Goal: Information Seeking & Learning: Check status

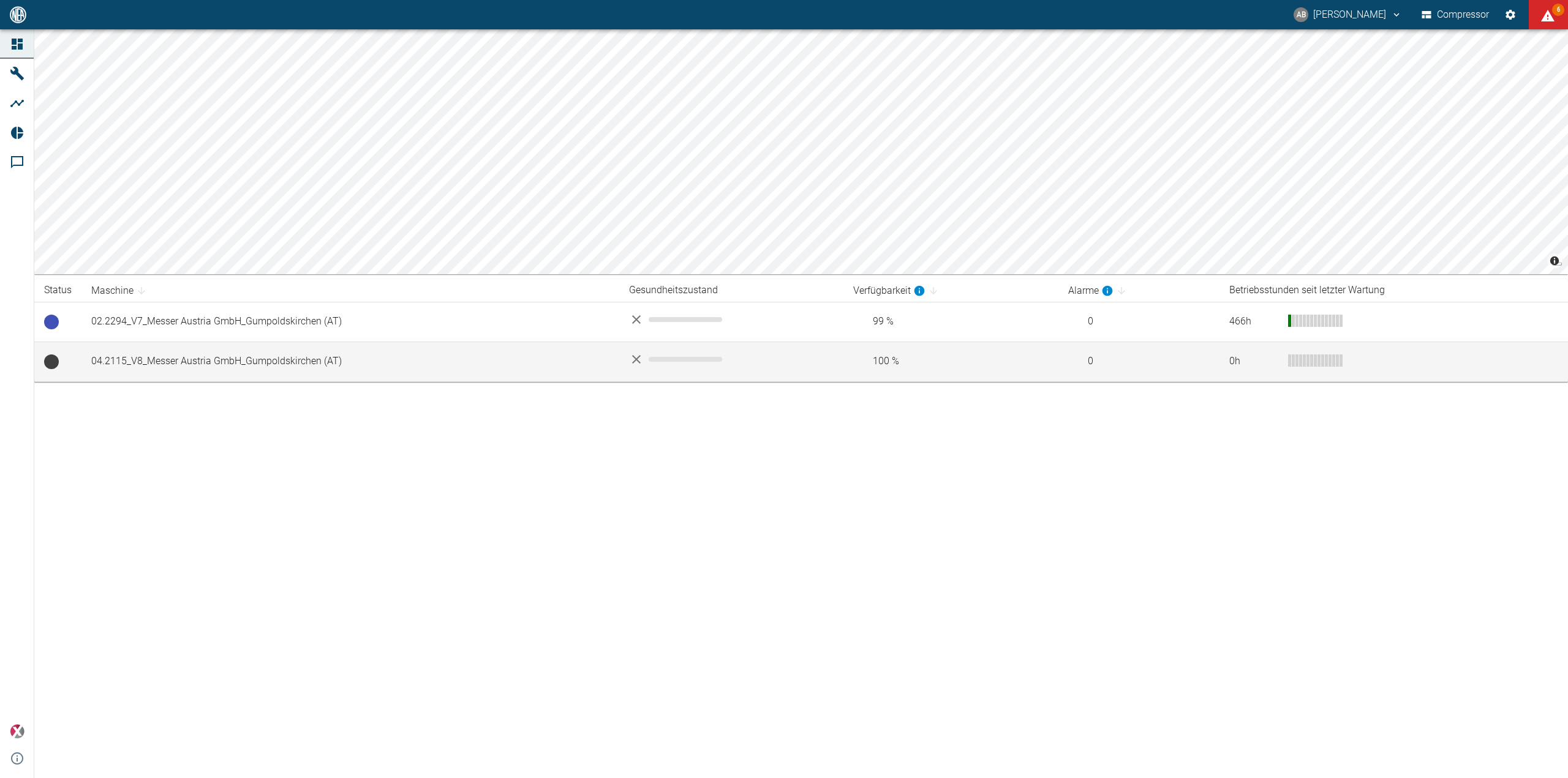
click at [224, 357] on td "04.2115_V8_Messer Austria GmbH_Gumpoldskirchen (AT)" at bounding box center [351, 361] width 538 height 39
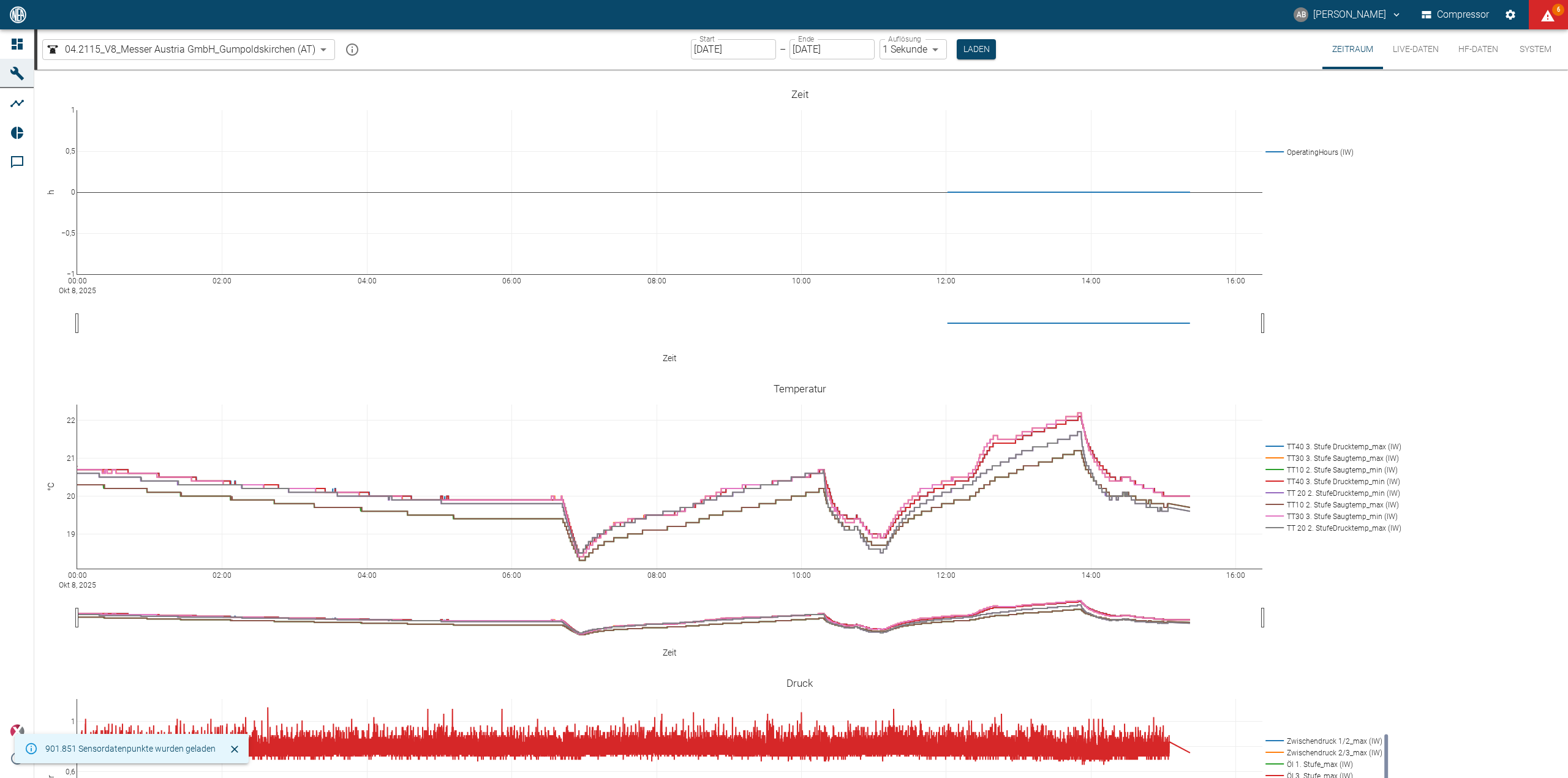
click at [727, 50] on input "08.10.2025" at bounding box center [734, 50] width 85 height 20
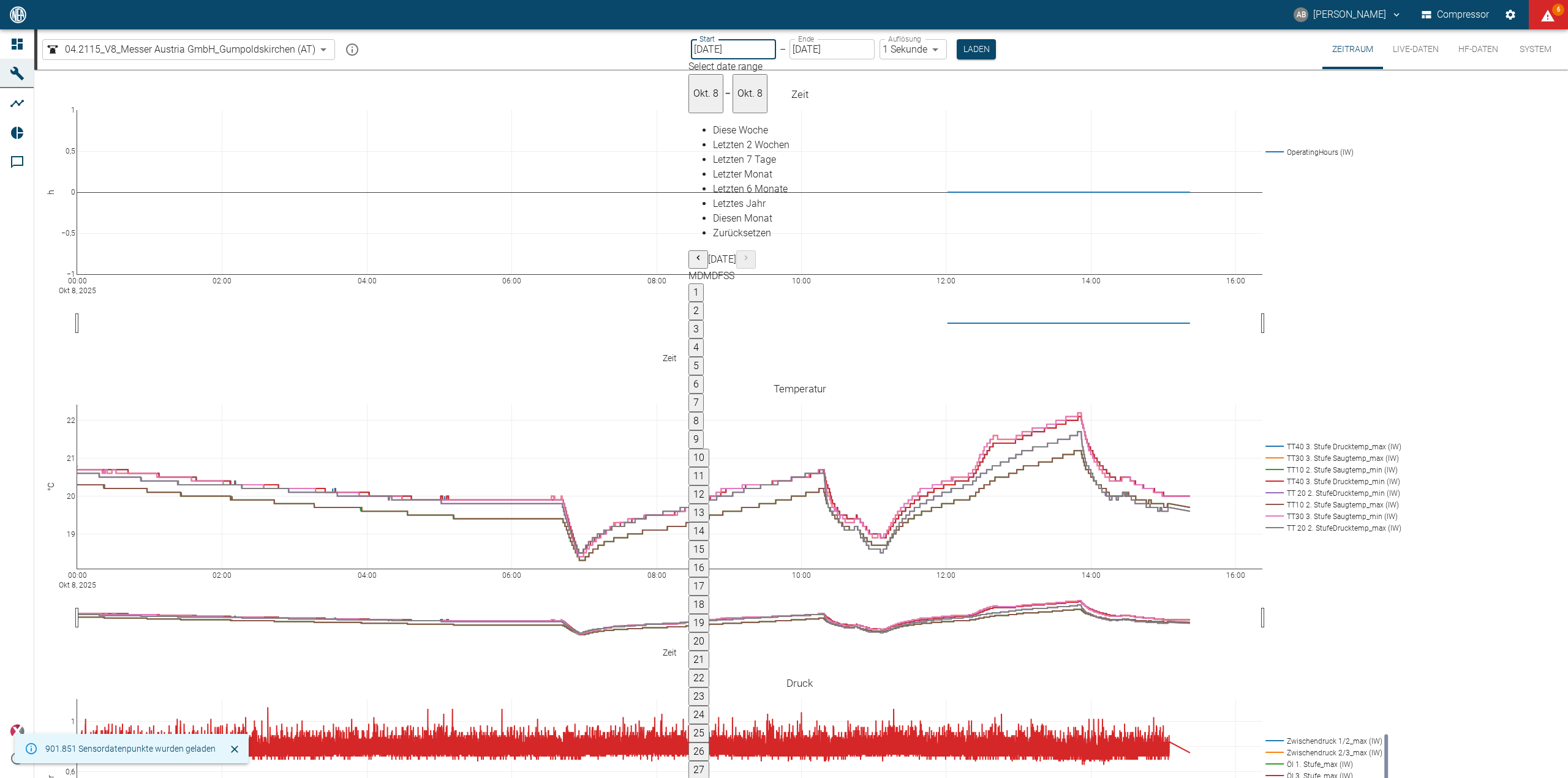
type input "[DATE]"
type input "2min"
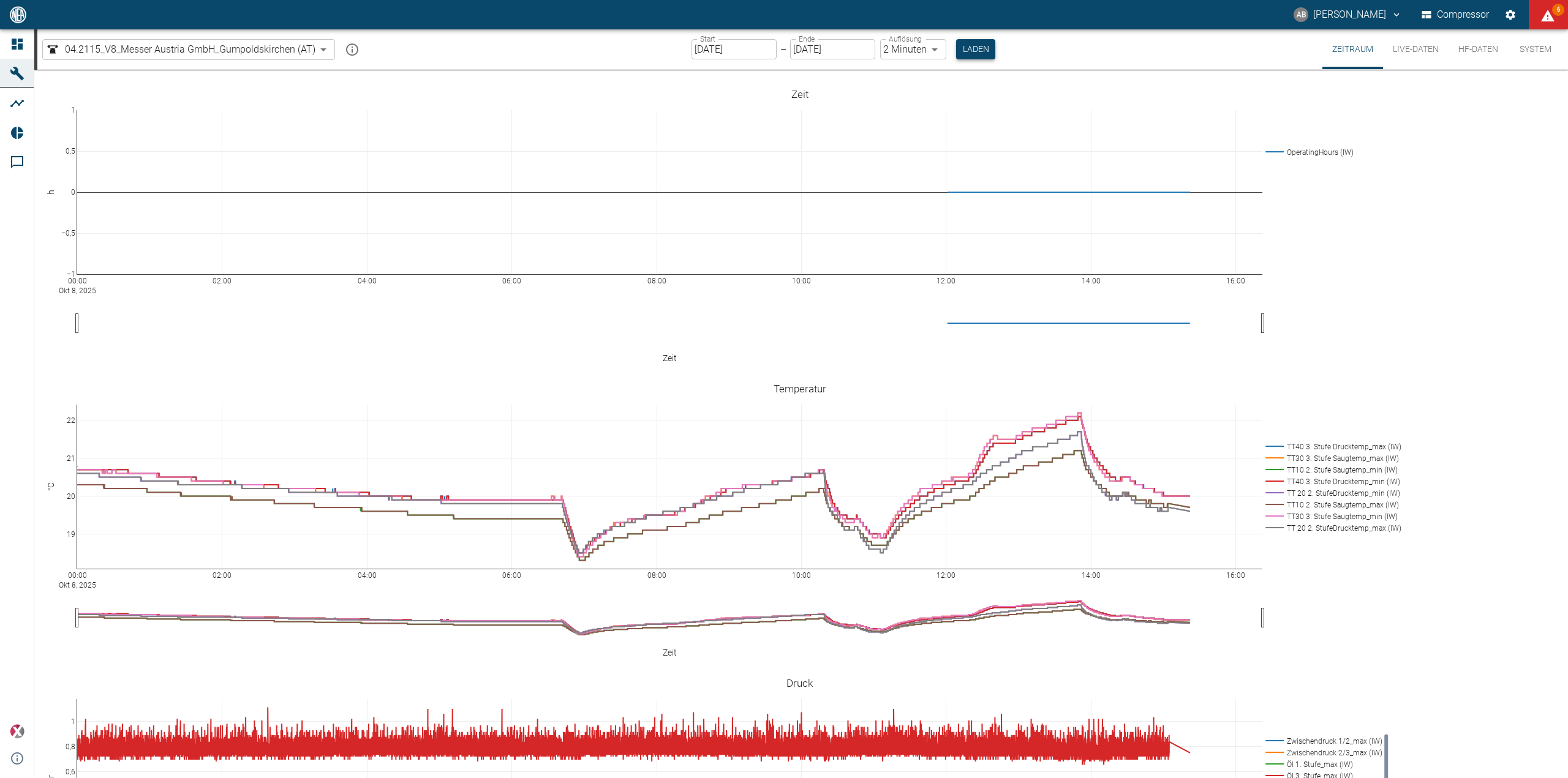
click at [965, 44] on button "Laden" at bounding box center [976, 50] width 39 height 20
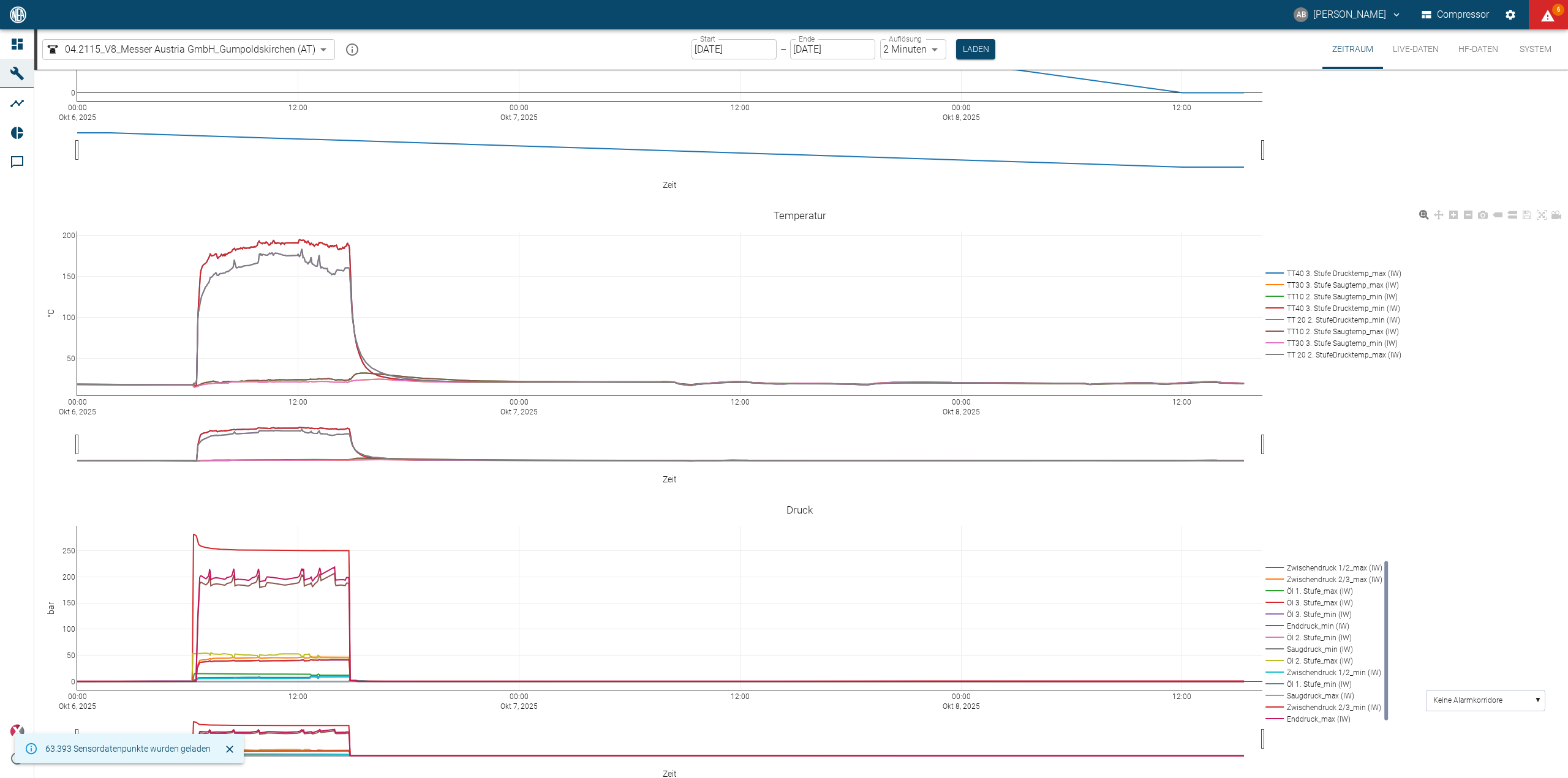
scroll to position [245, 0]
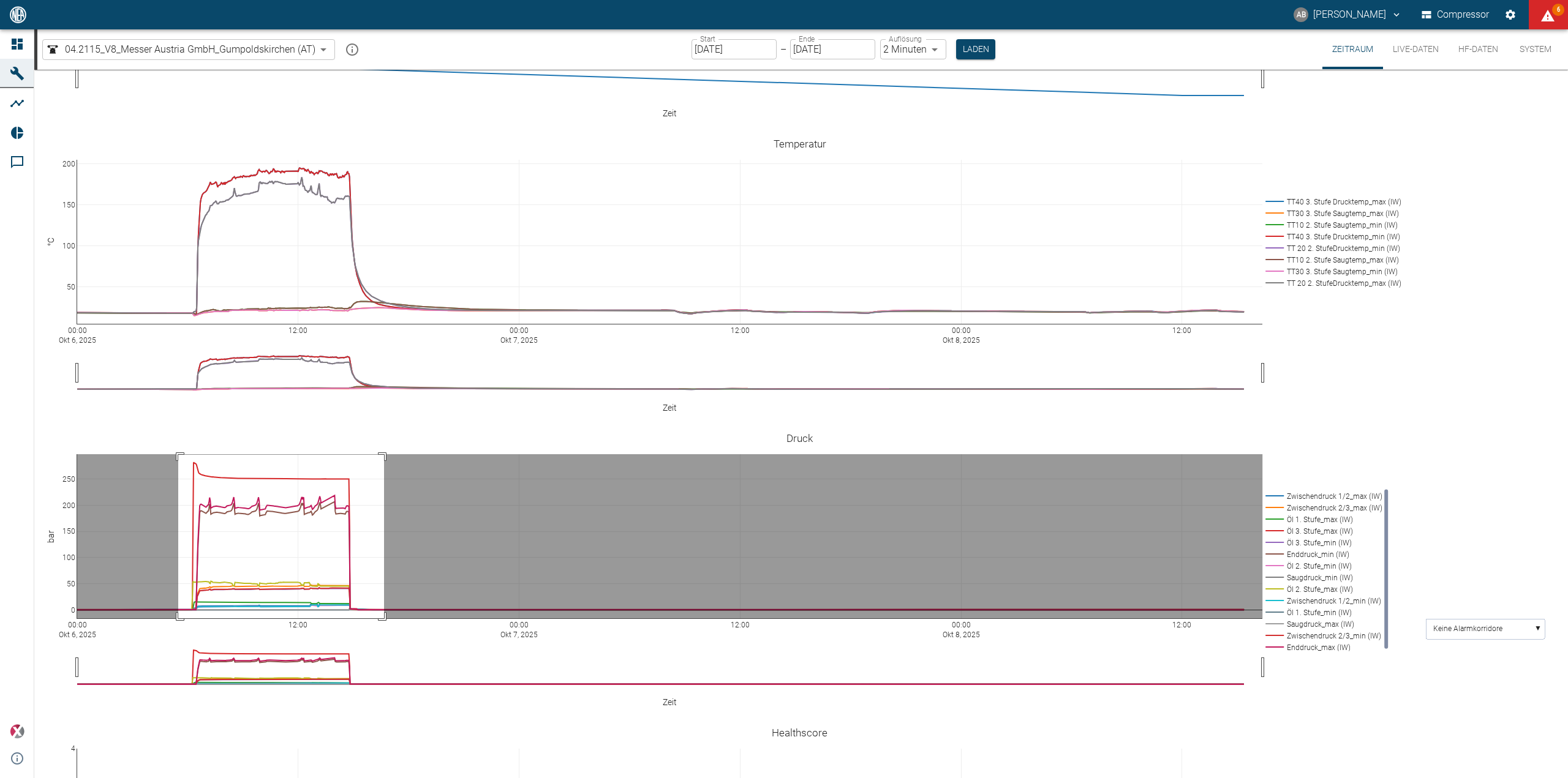
drag, startPoint x: 178, startPoint y: 435, endPoint x: 384, endPoint y: 599, distance: 263.3
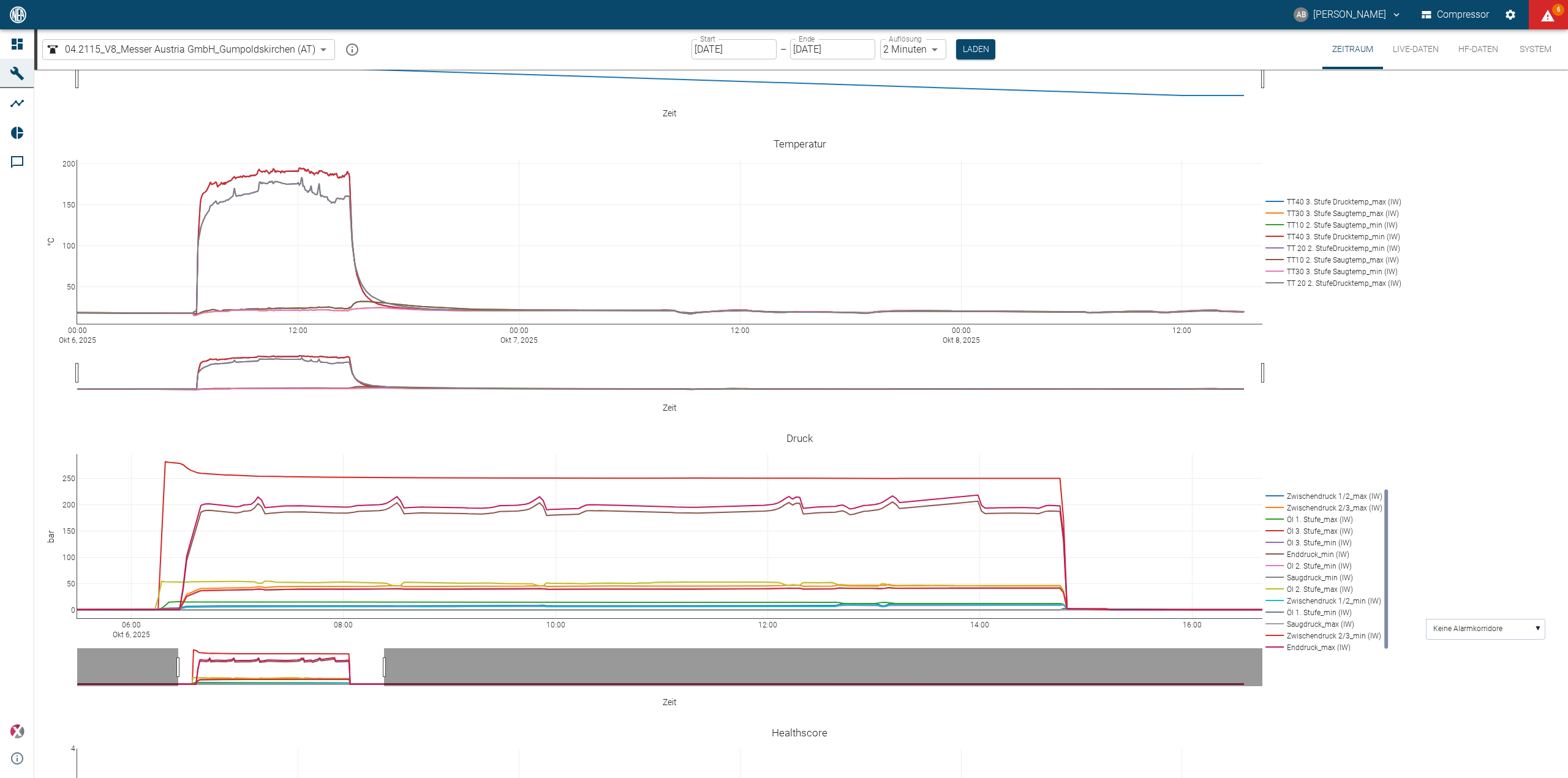
click at [817, 48] on input "08.10.2025" at bounding box center [833, 50] width 85 height 20
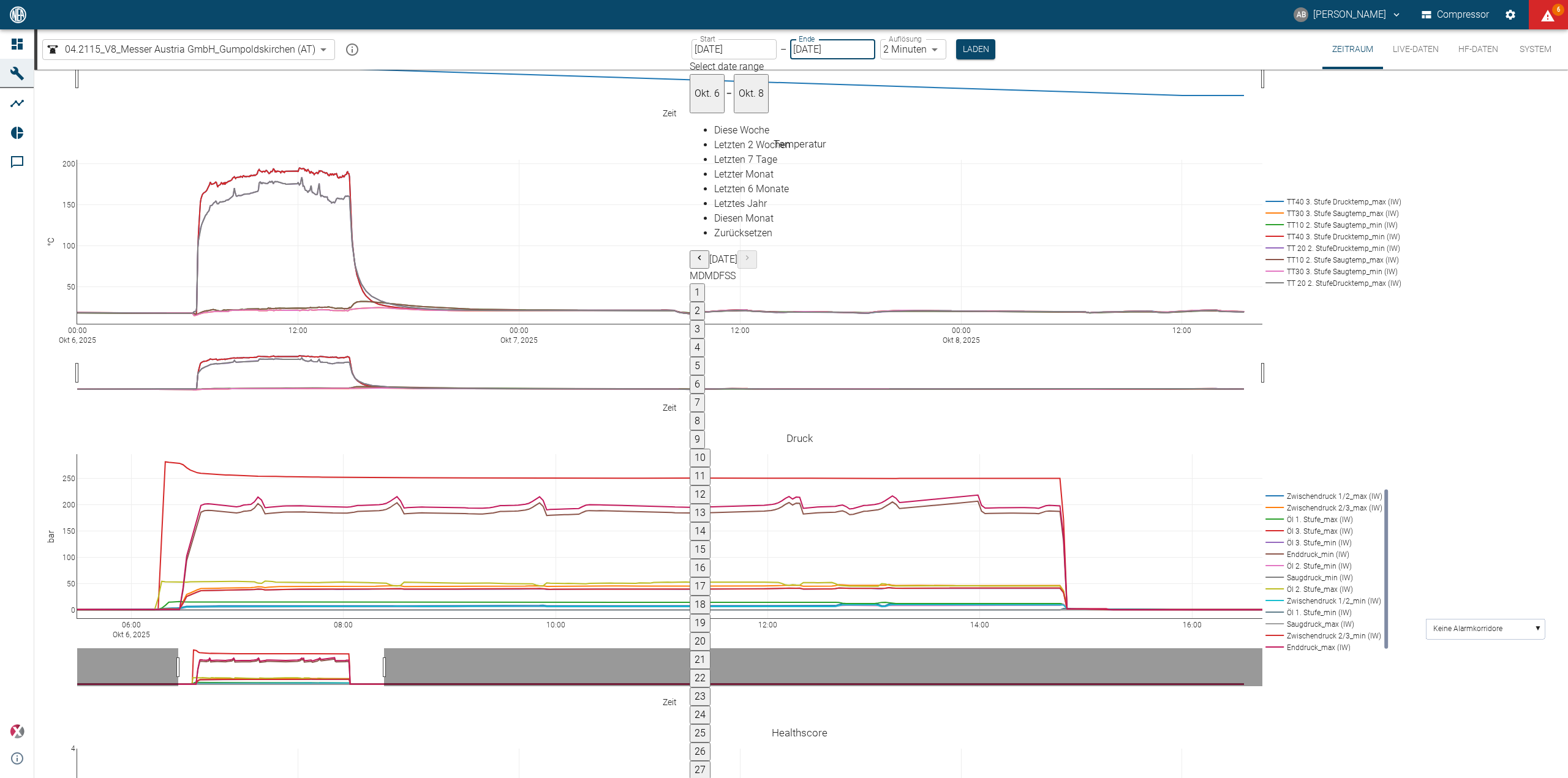
type input "[DATE]"
type input "1sec"
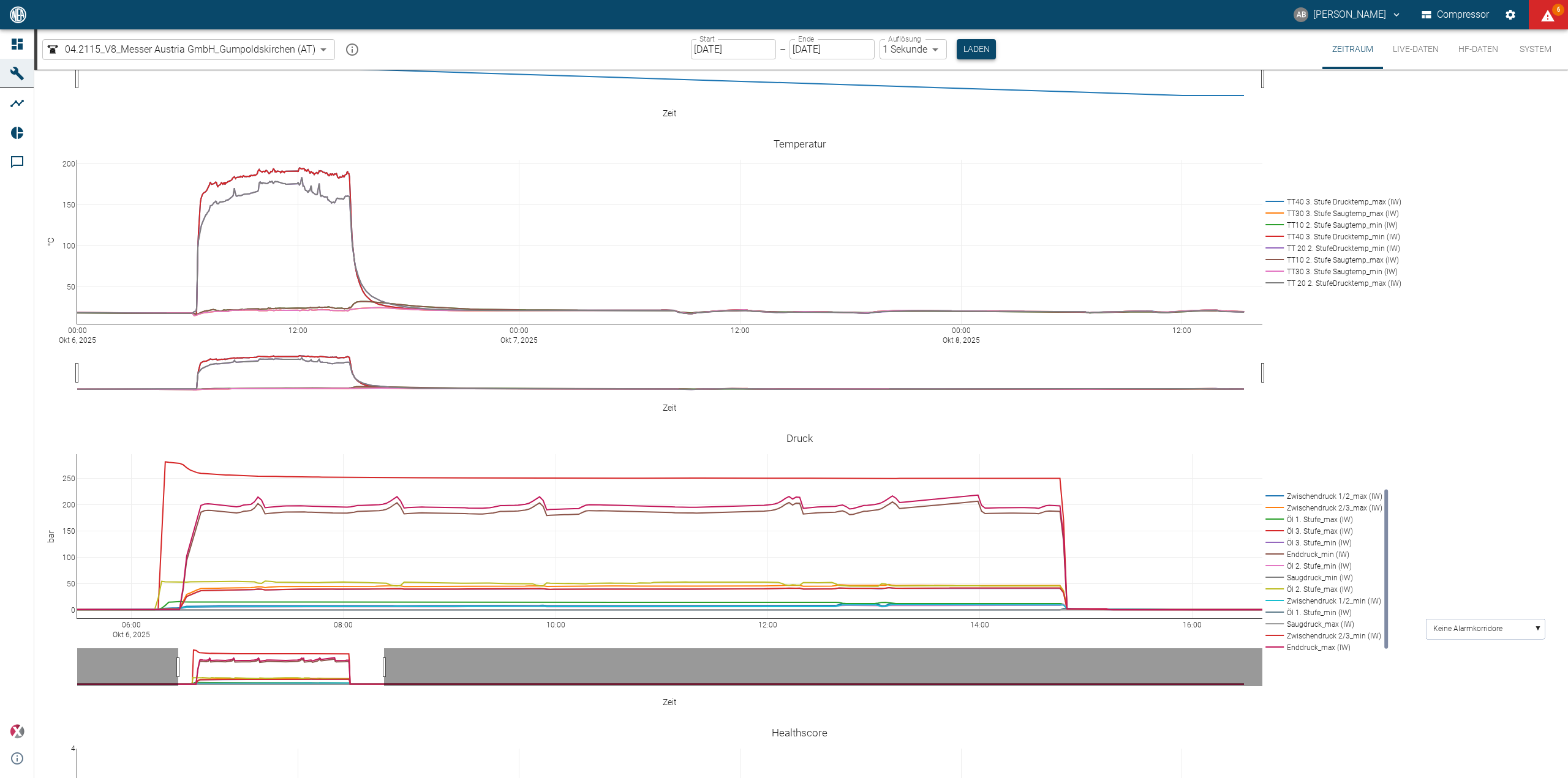
click at [966, 47] on button "Laden" at bounding box center [976, 50] width 39 height 20
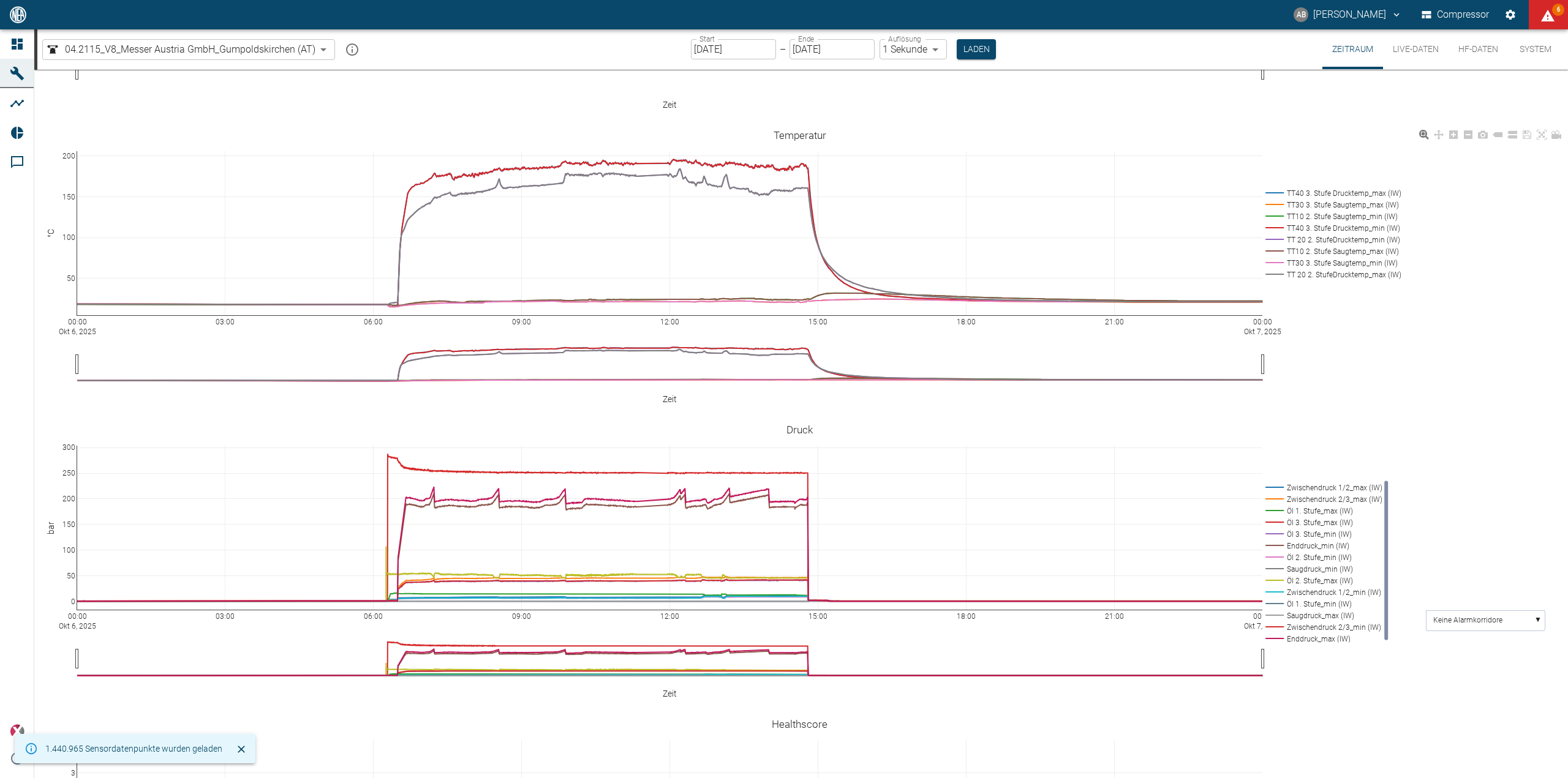
scroll to position [367, 0]
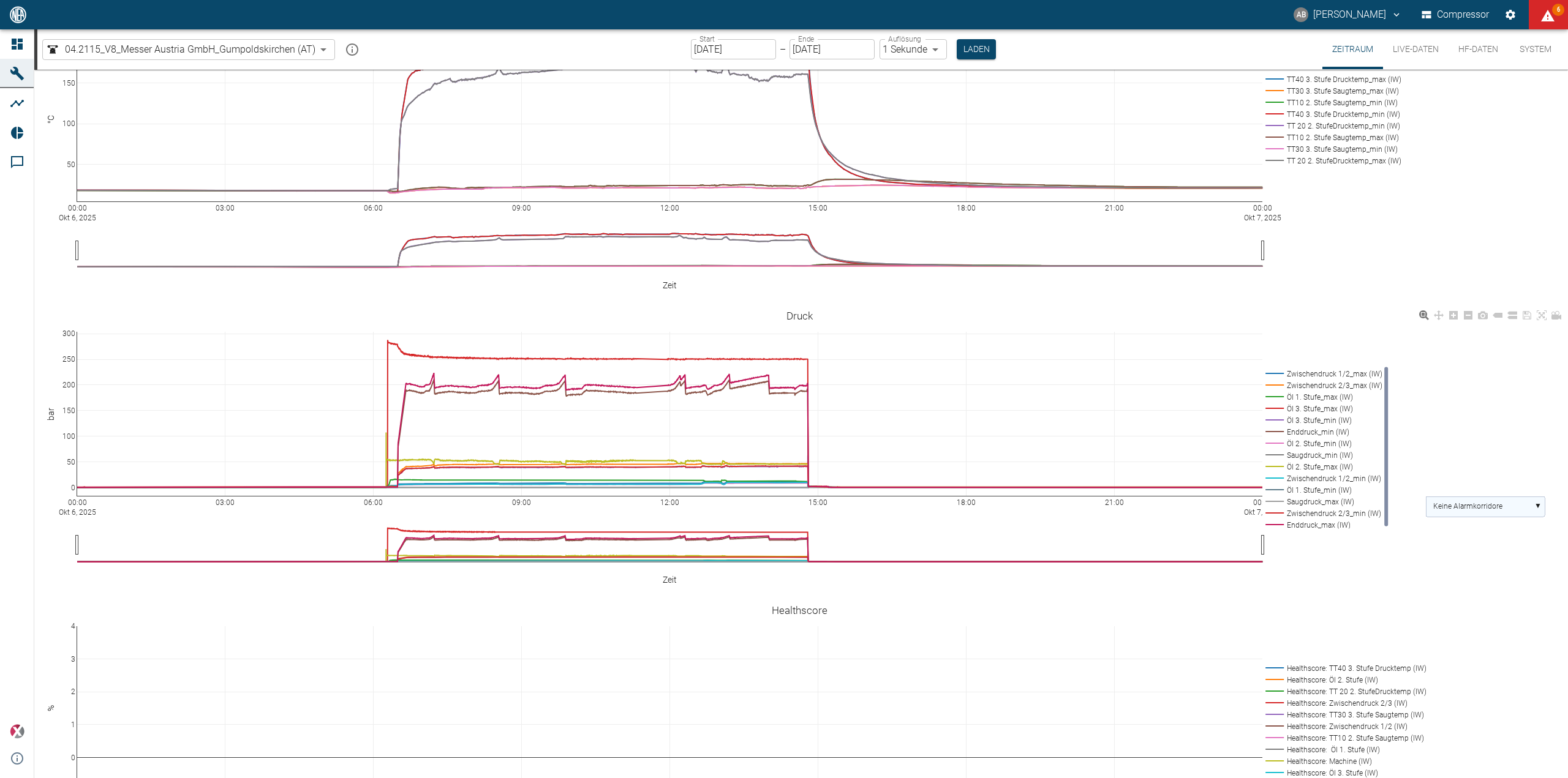
click at [1493, 502] on text "Keine Alarmkorridore" at bounding box center [1467, 506] width 69 height 8
click at [1327, 368] on rect at bounding box center [1321, 373] width 118 height 12
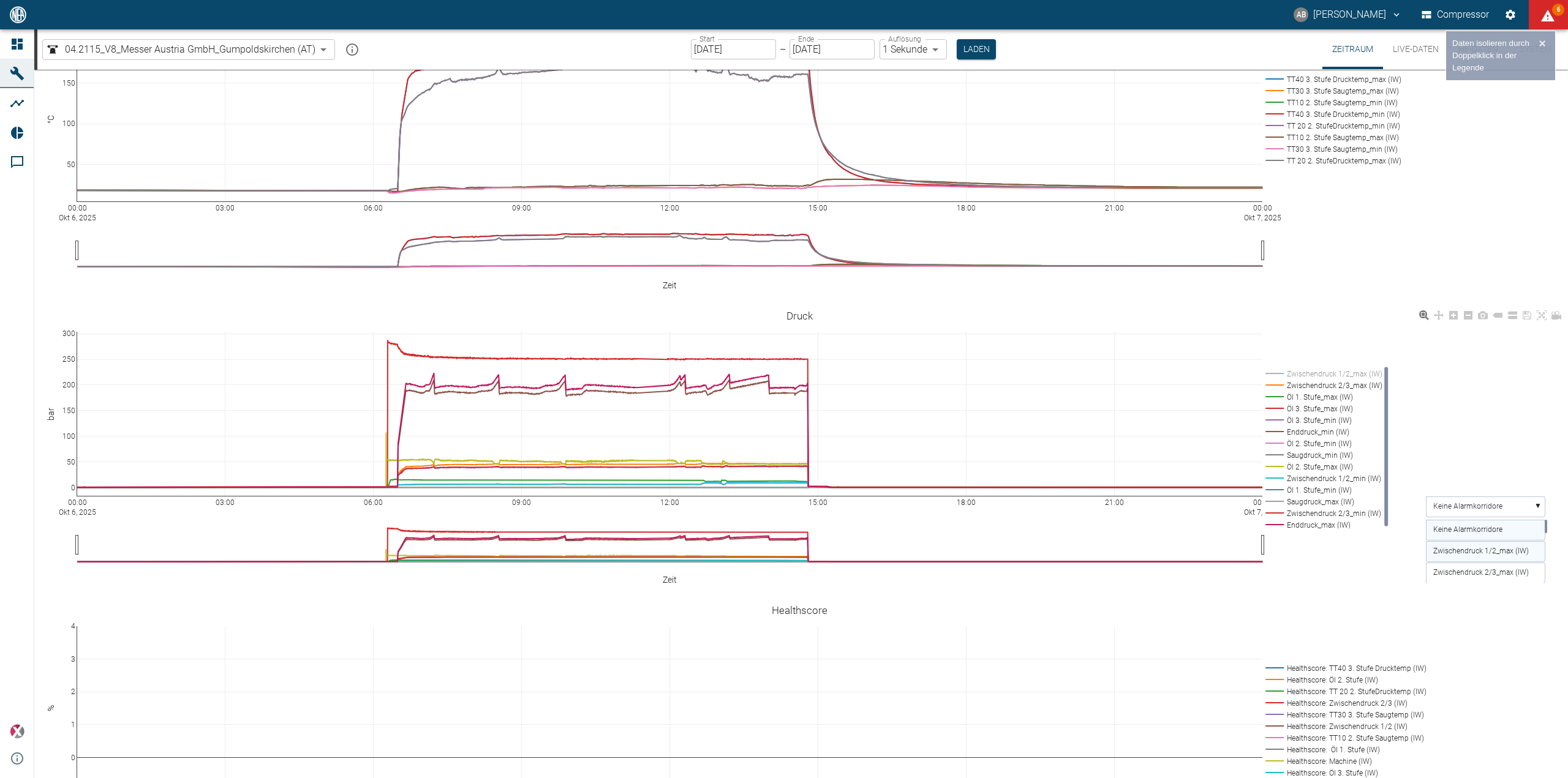
click at [1516, 547] on text "Zwischendruck 1/2_max (IW)" at bounding box center [1481, 550] width 95 height 8
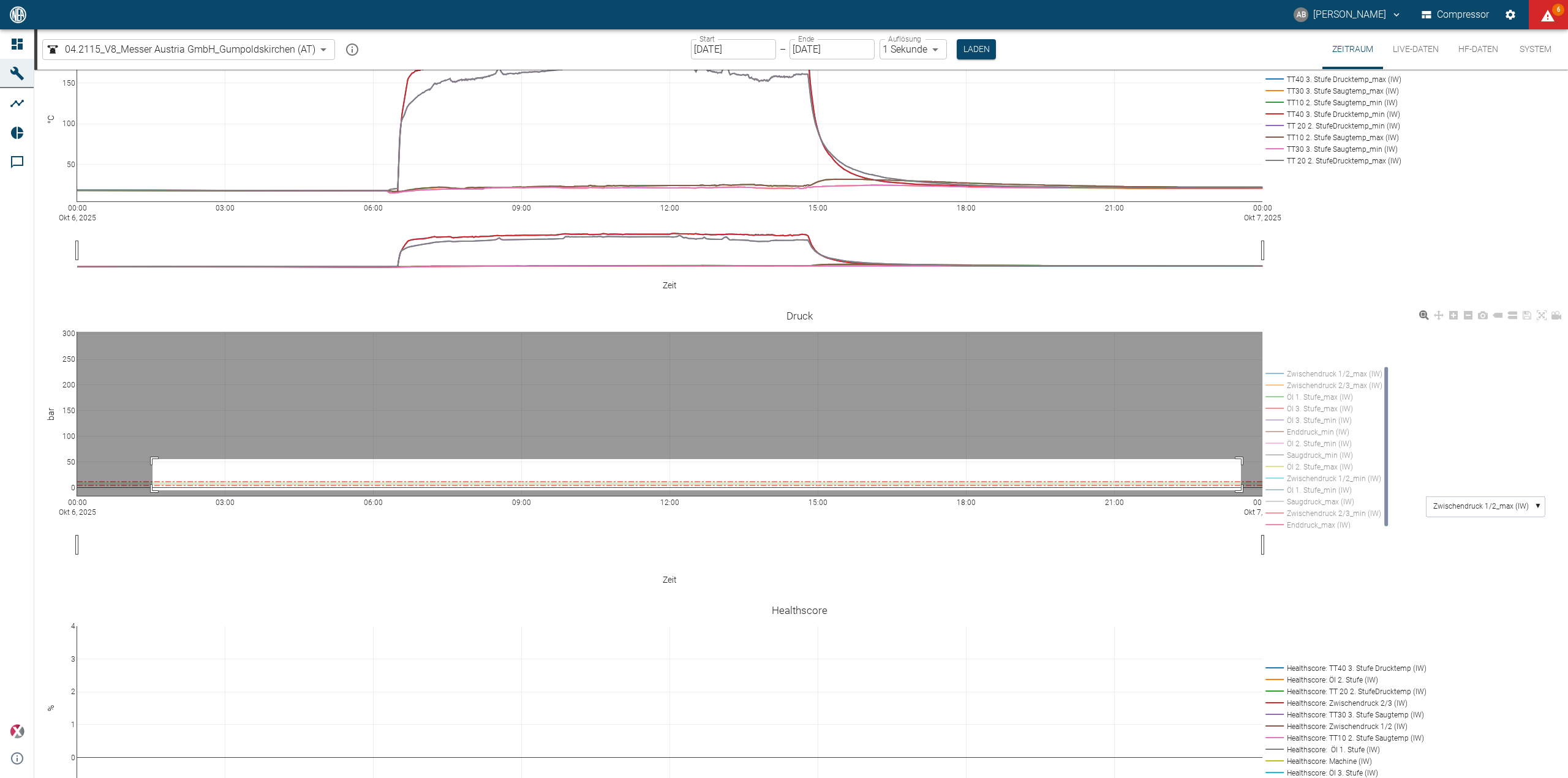
drag, startPoint x: 152, startPoint y: 439, endPoint x: 1242, endPoint y: 472, distance: 1090.5
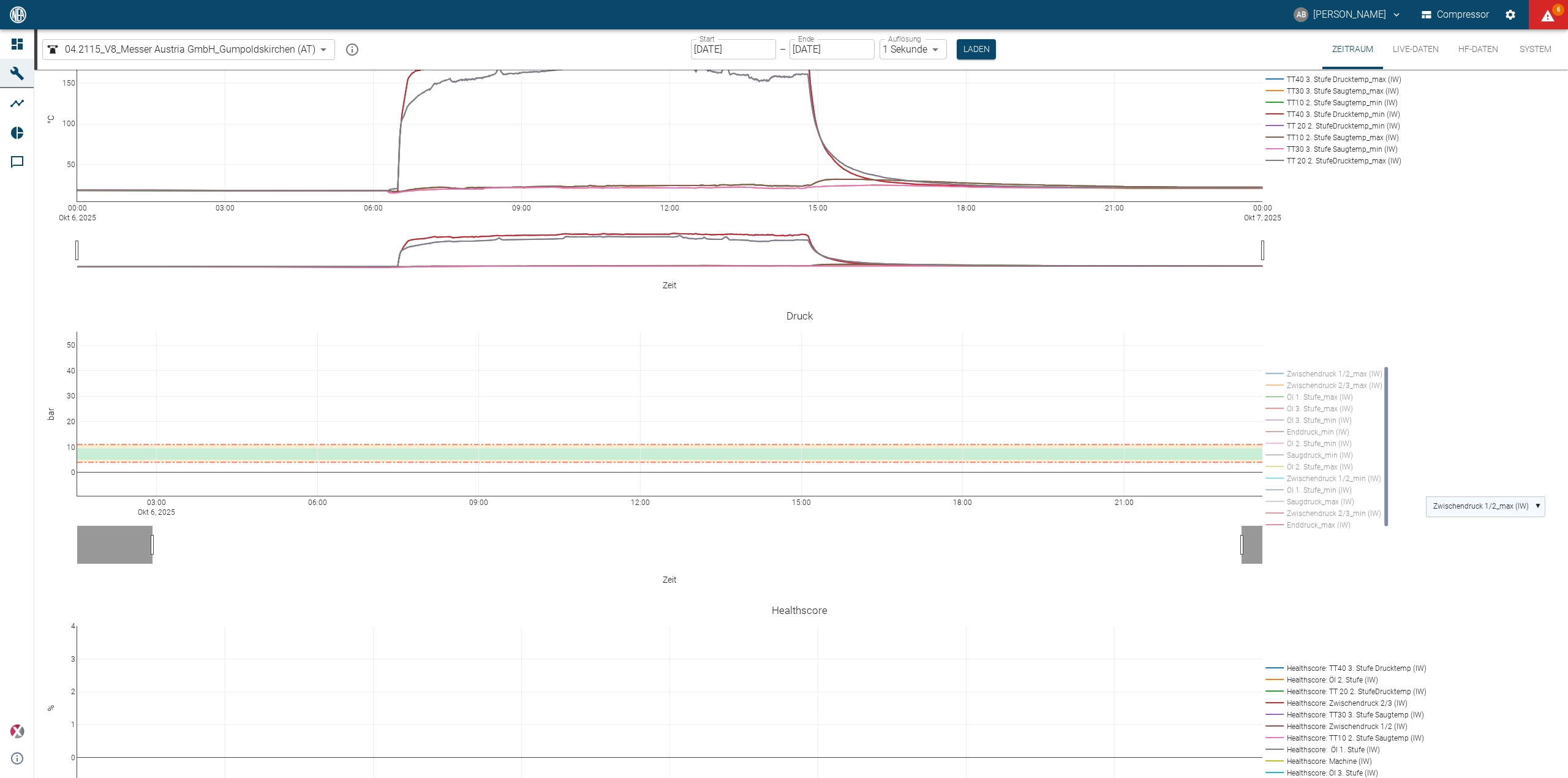
click at [1531, 496] on rect at bounding box center [1484, 506] width 118 height 20
drag, startPoint x: 1547, startPoint y: 514, endPoint x: 1548, endPoint y: 539, distance: 25.0
click at [1548, 551] on rect at bounding box center [1546, 558] width 3 height 14
click at [1499, 560] on rect at bounding box center [1484, 570] width 118 height 20
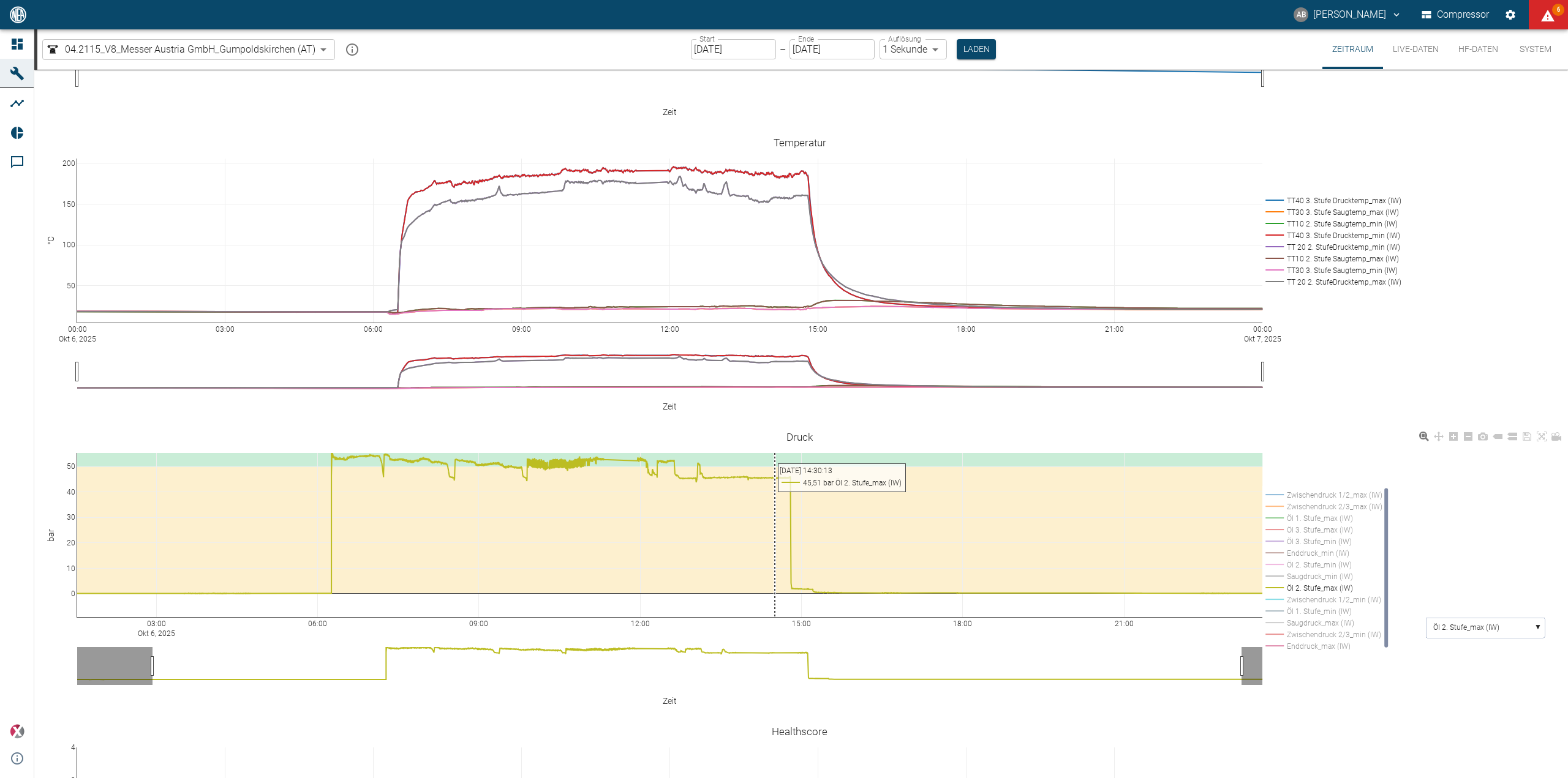
scroll to position [245, 0]
click at [730, 52] on input "[DATE]" at bounding box center [734, 50] width 85 height 20
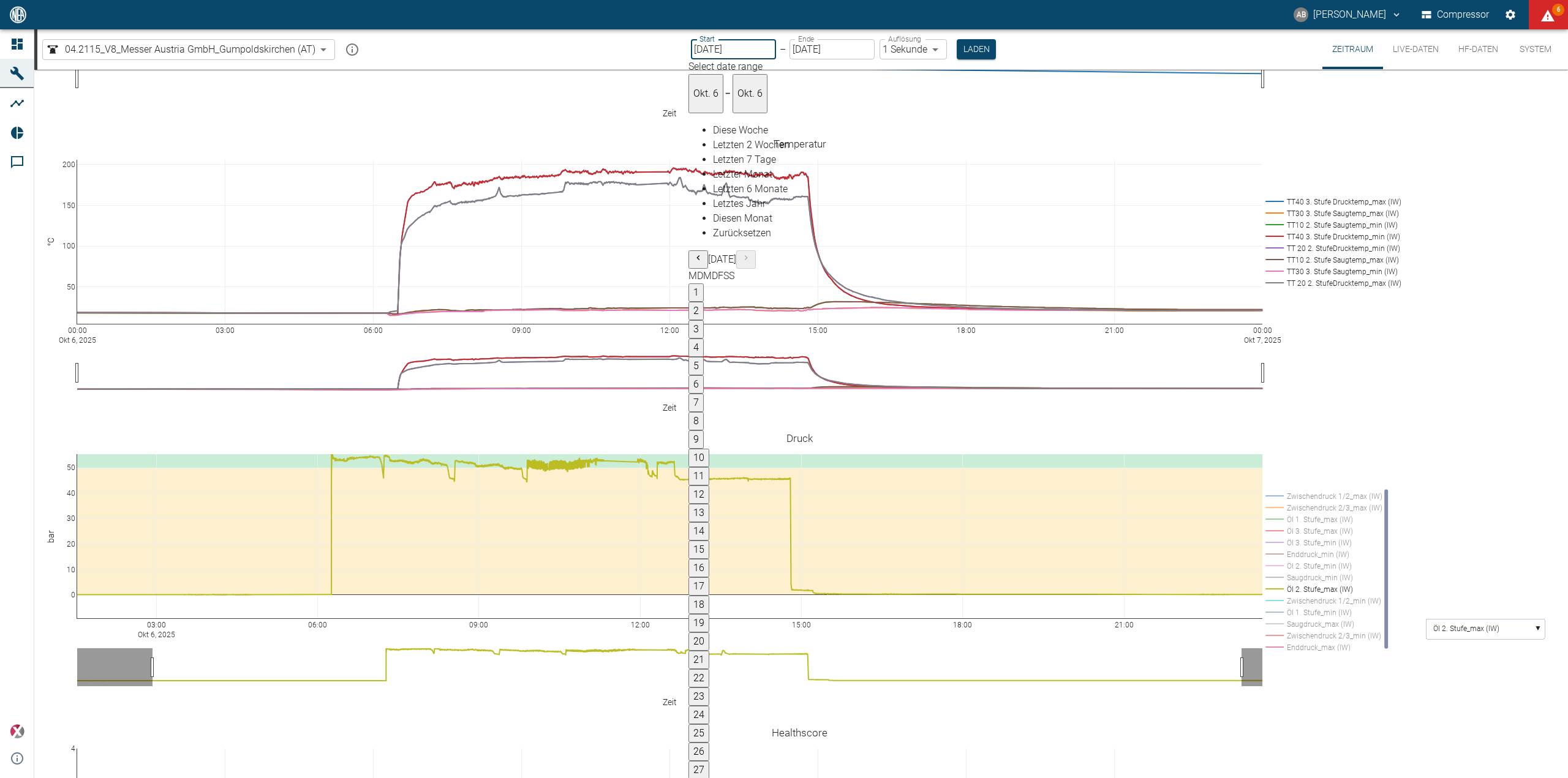
type input "01.10.2025"
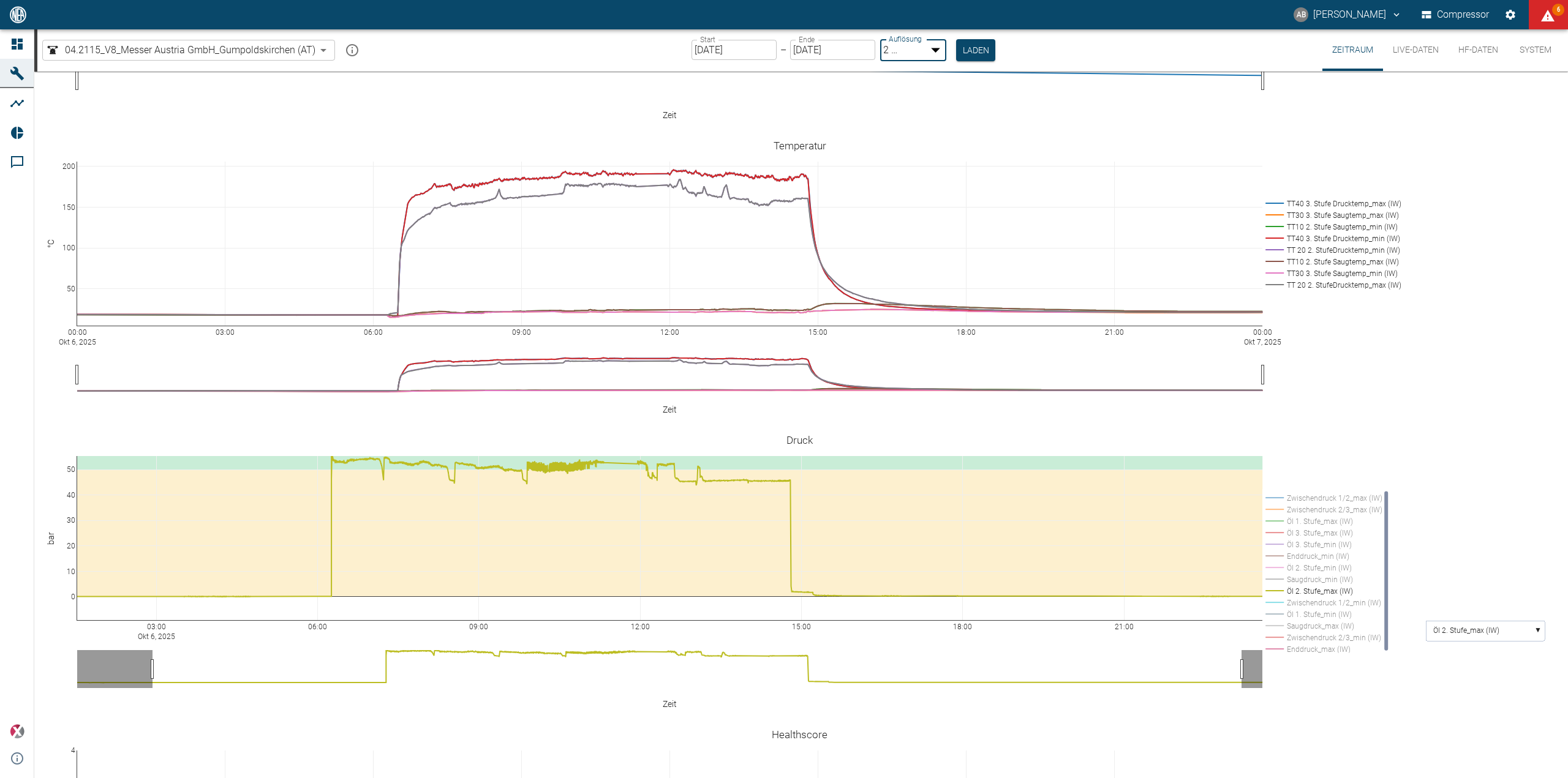
click at [940, 46] on body "AB Andreas Brandstetter Compressor 6 Dashboard Maschinen Analysen Reports Komme…" at bounding box center [784, 389] width 1568 height 778
type input "1sec"
click at [966, 45] on button "Laden" at bounding box center [976, 50] width 39 height 20
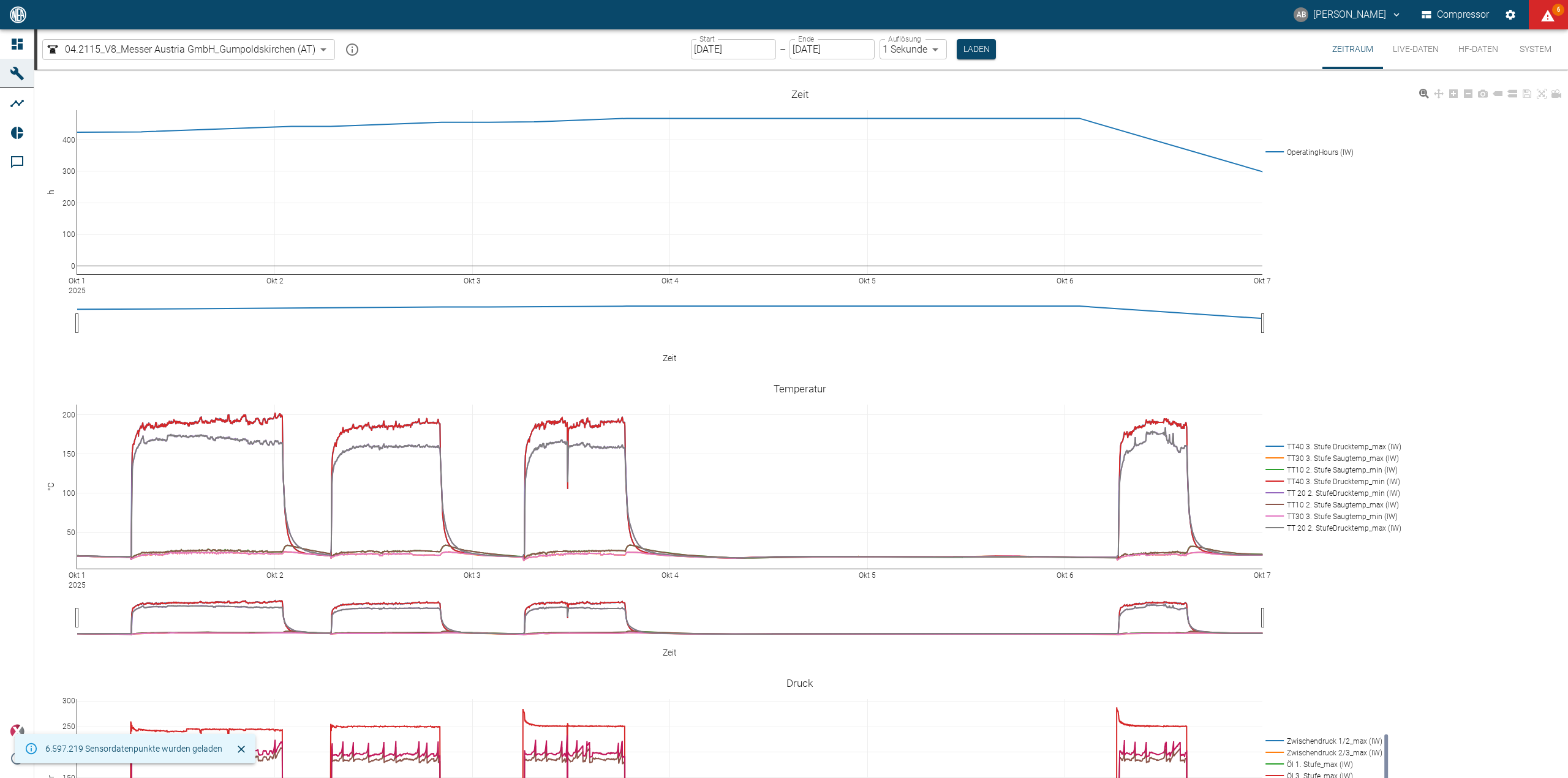
scroll to position [245, 0]
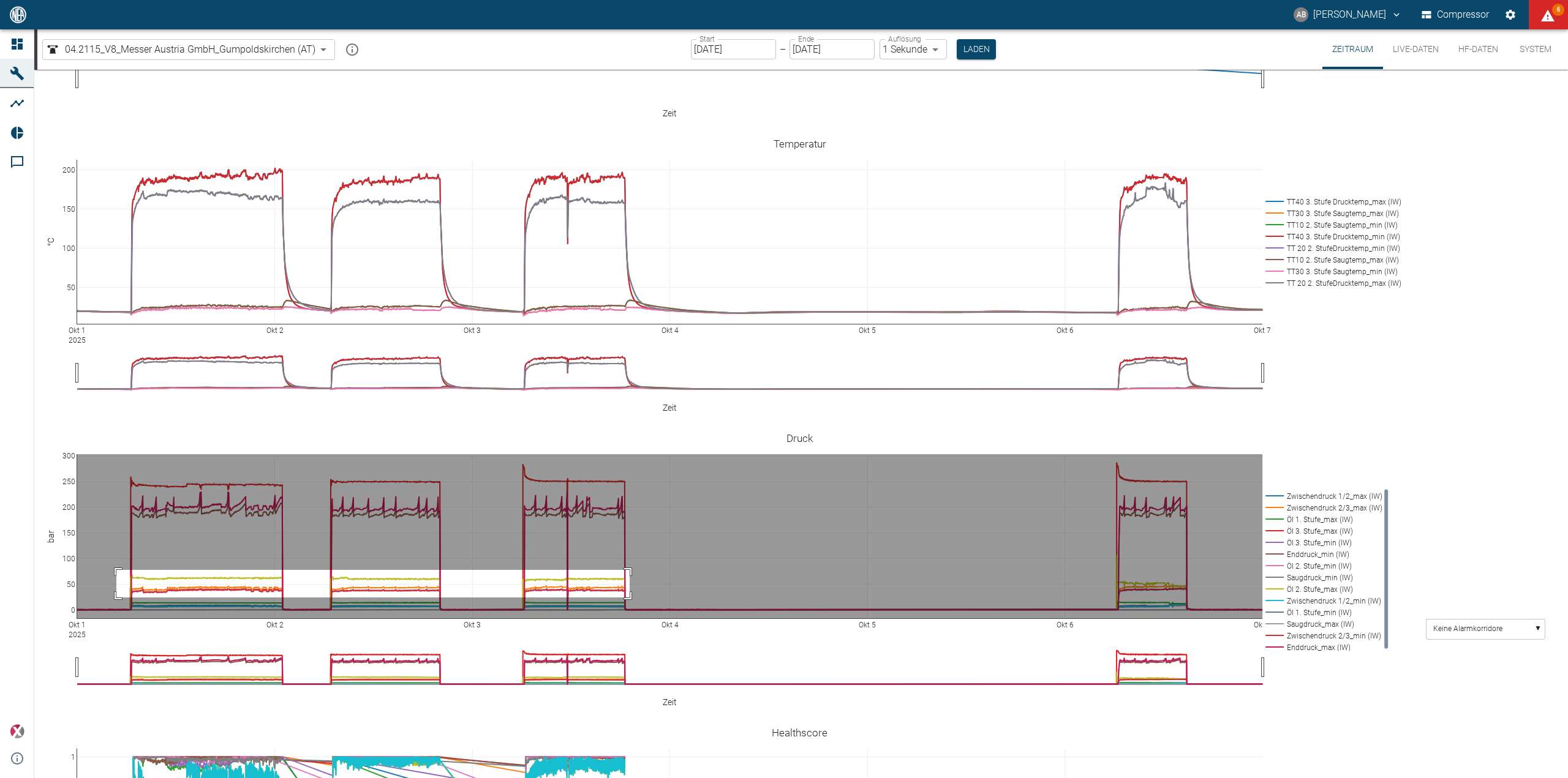
drag, startPoint x: 117, startPoint y: 550, endPoint x: 630, endPoint y: 578, distance: 513.8
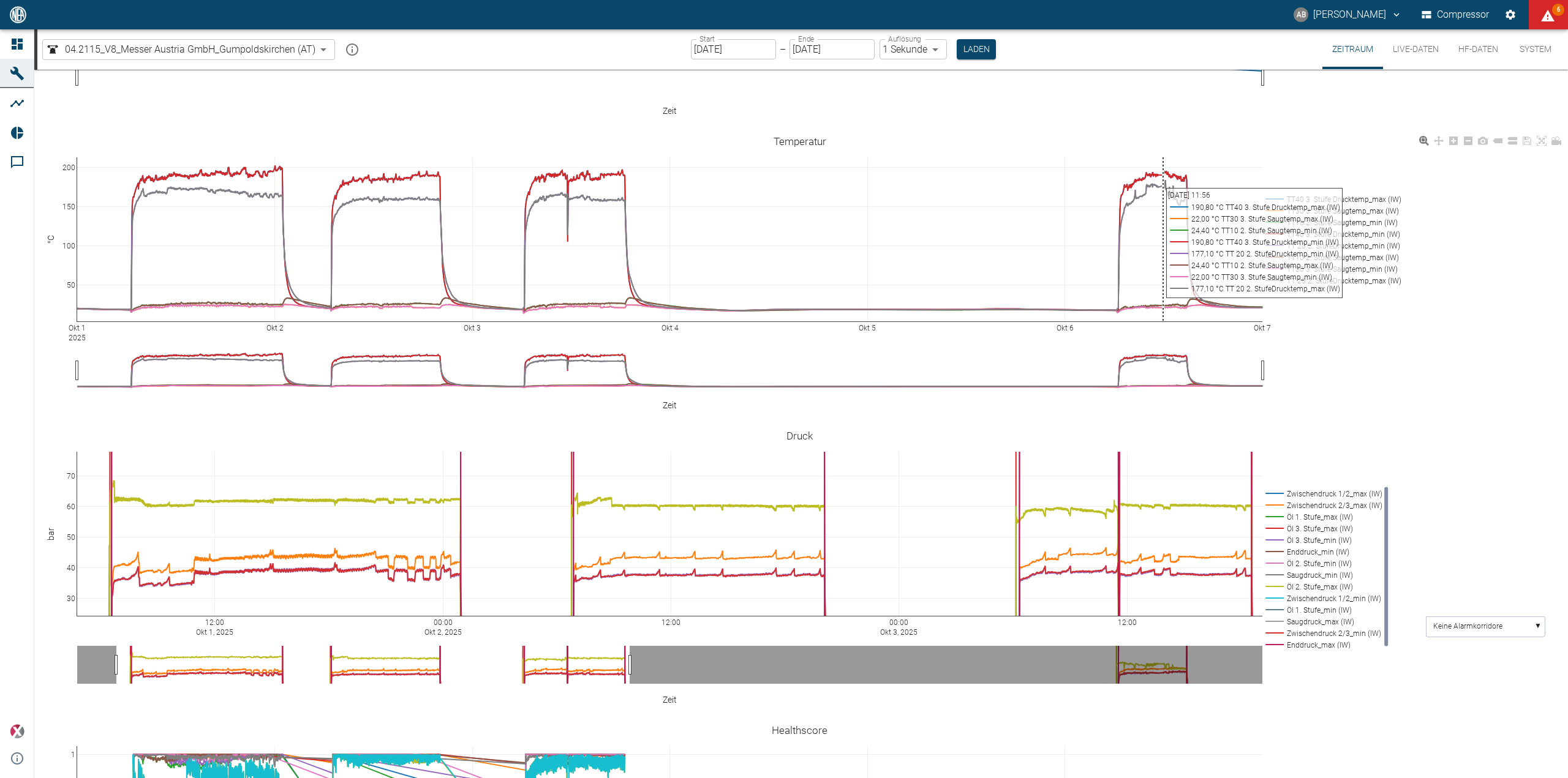
scroll to position [183, 0]
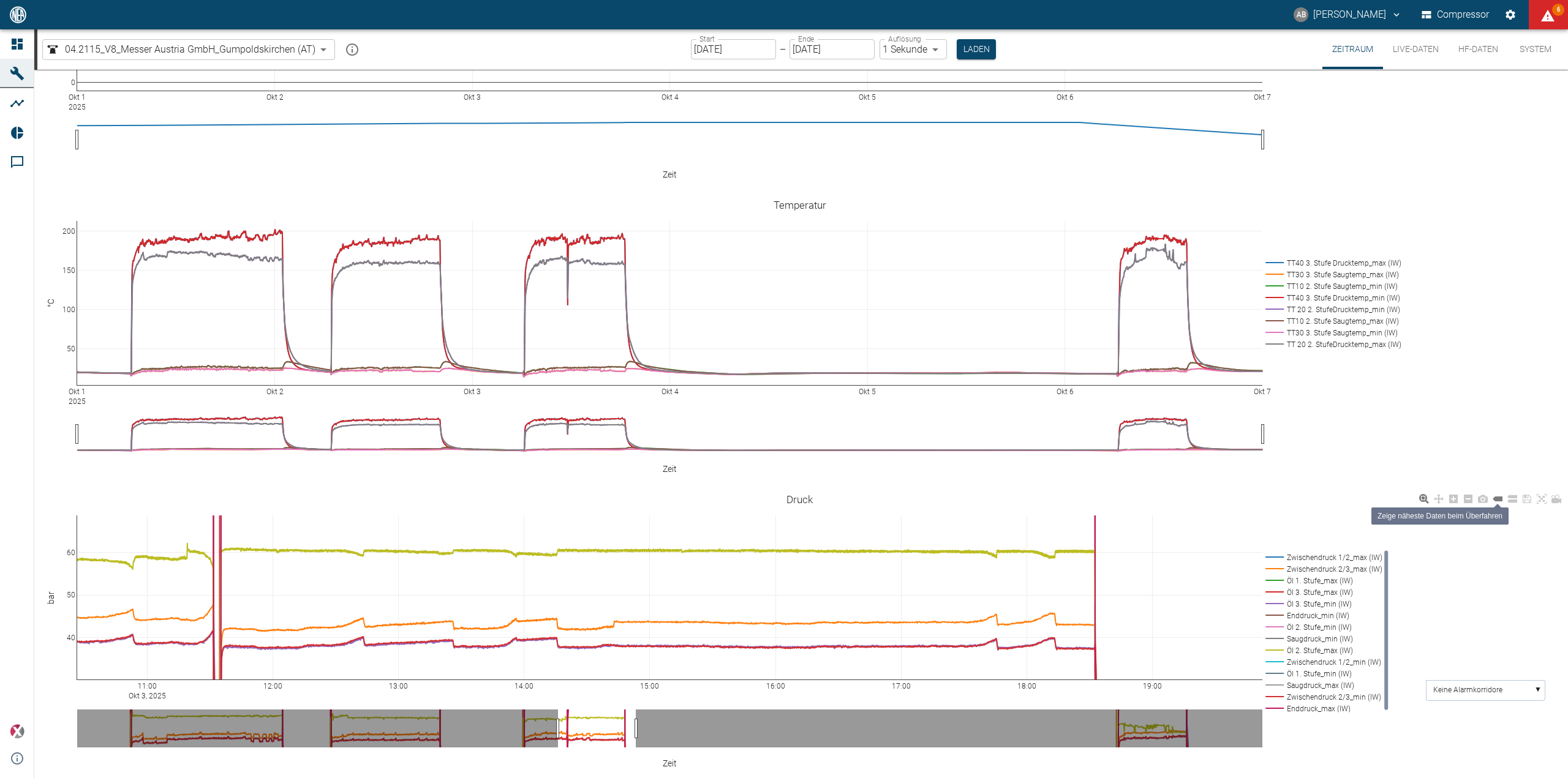
click at [1500, 496] on icon at bounding box center [1497, 498] width 10 height 5
click at [699, 47] on input "01.10.2025" at bounding box center [734, 50] width 85 height 20
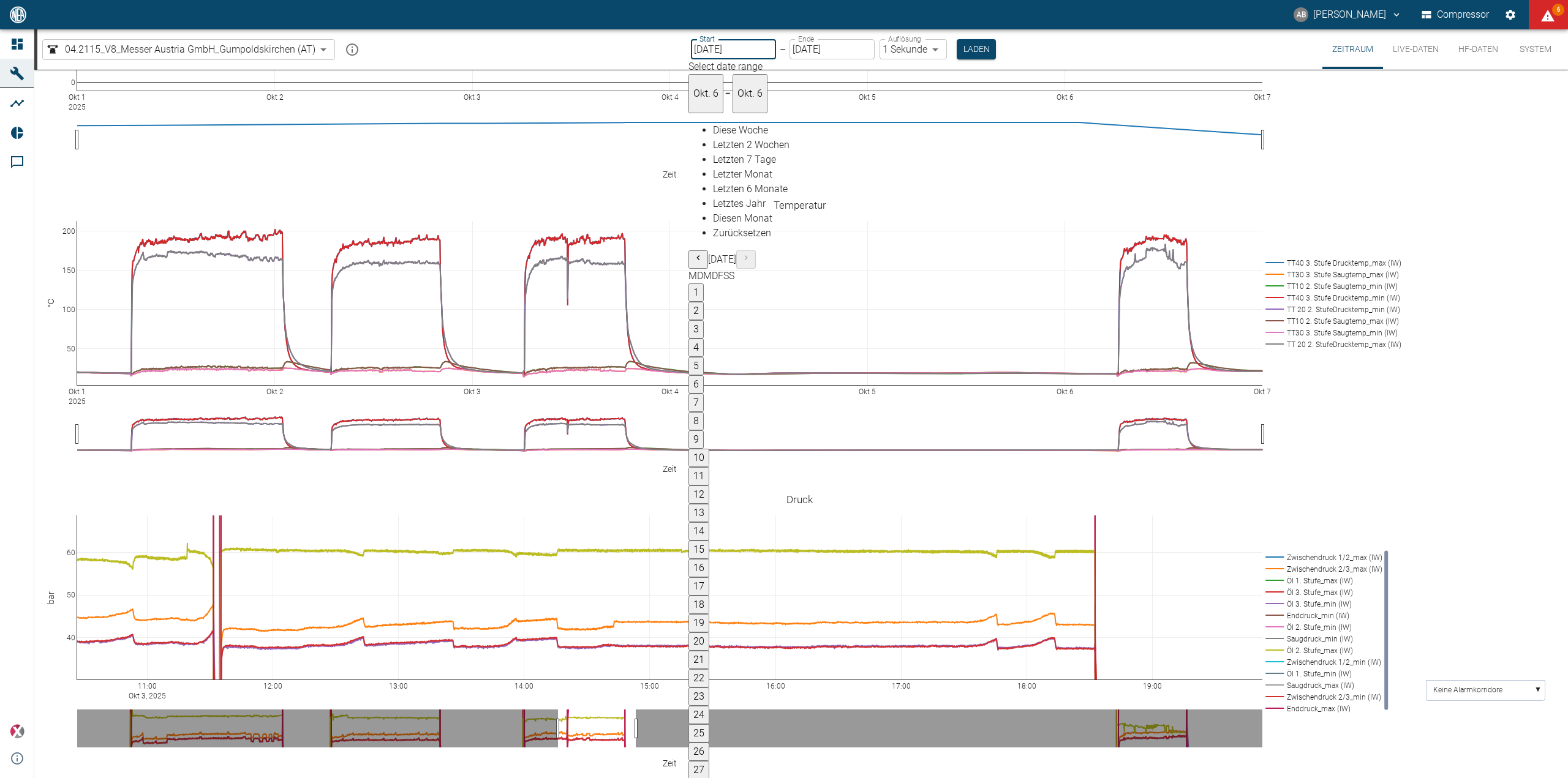
type input "[DATE]"
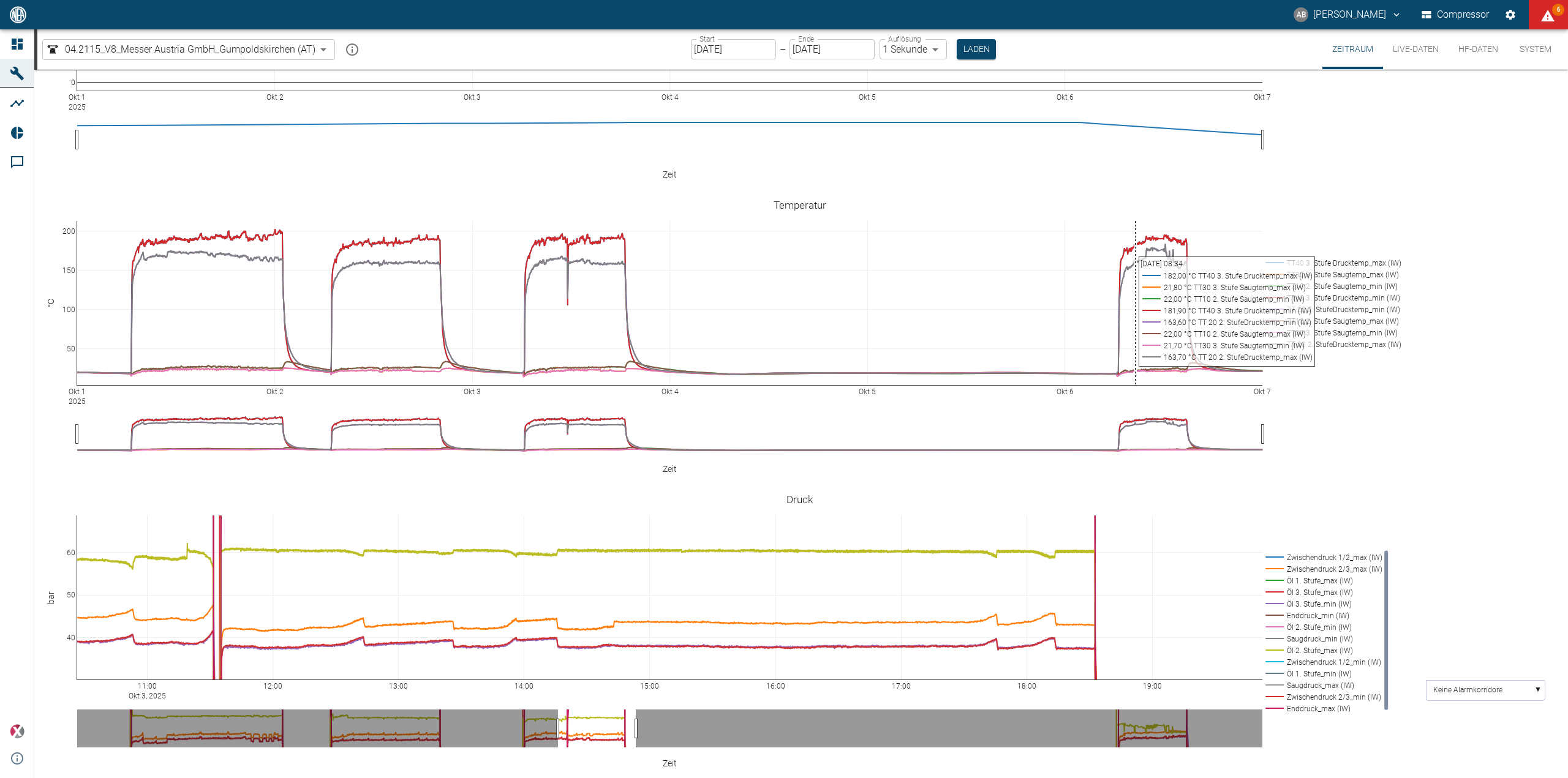
click at [975, 45] on button "Laden" at bounding box center [976, 50] width 39 height 20
click at [980, 49] on button "Laden" at bounding box center [976, 50] width 39 height 20
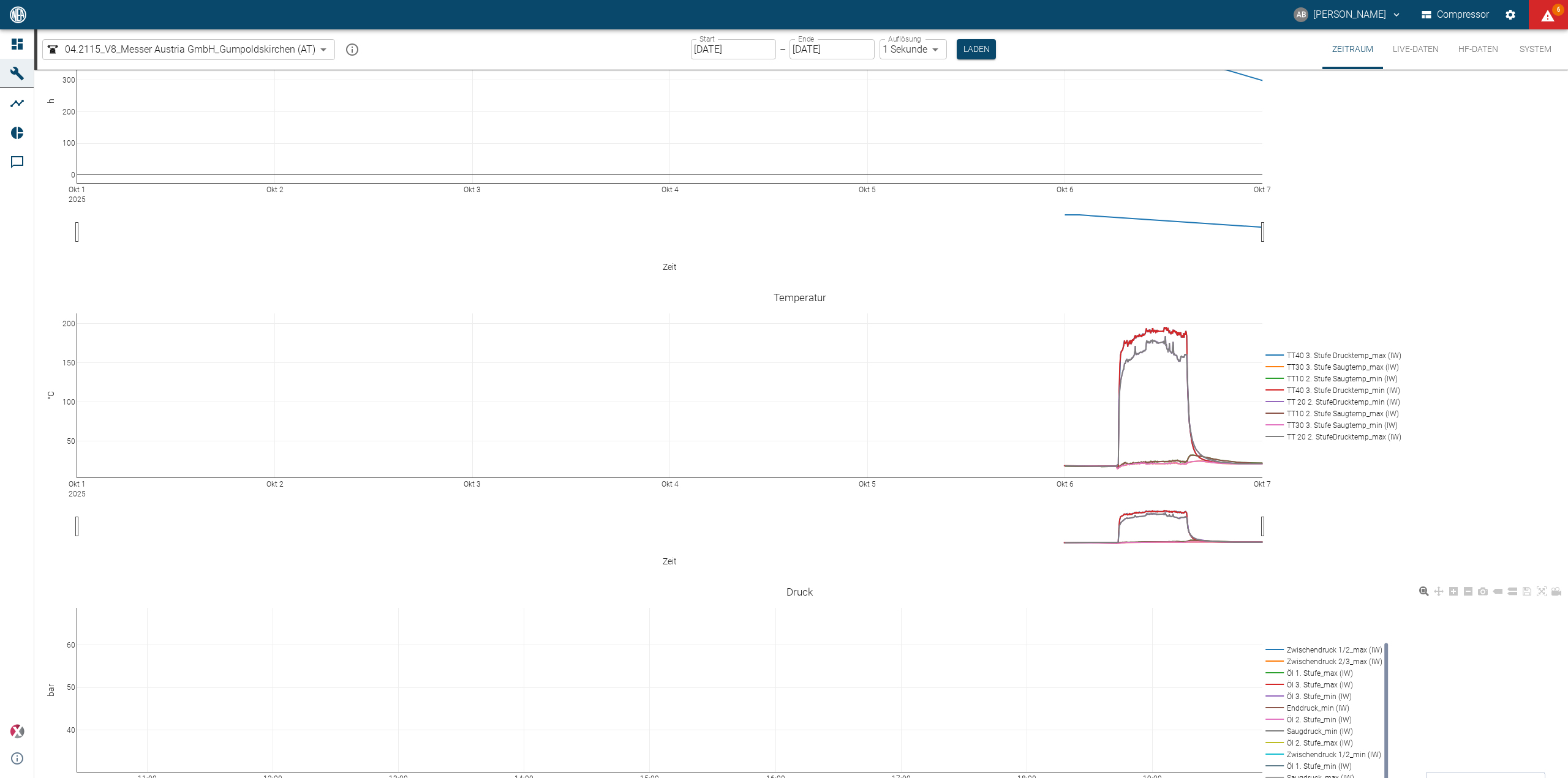
scroll to position [61, 0]
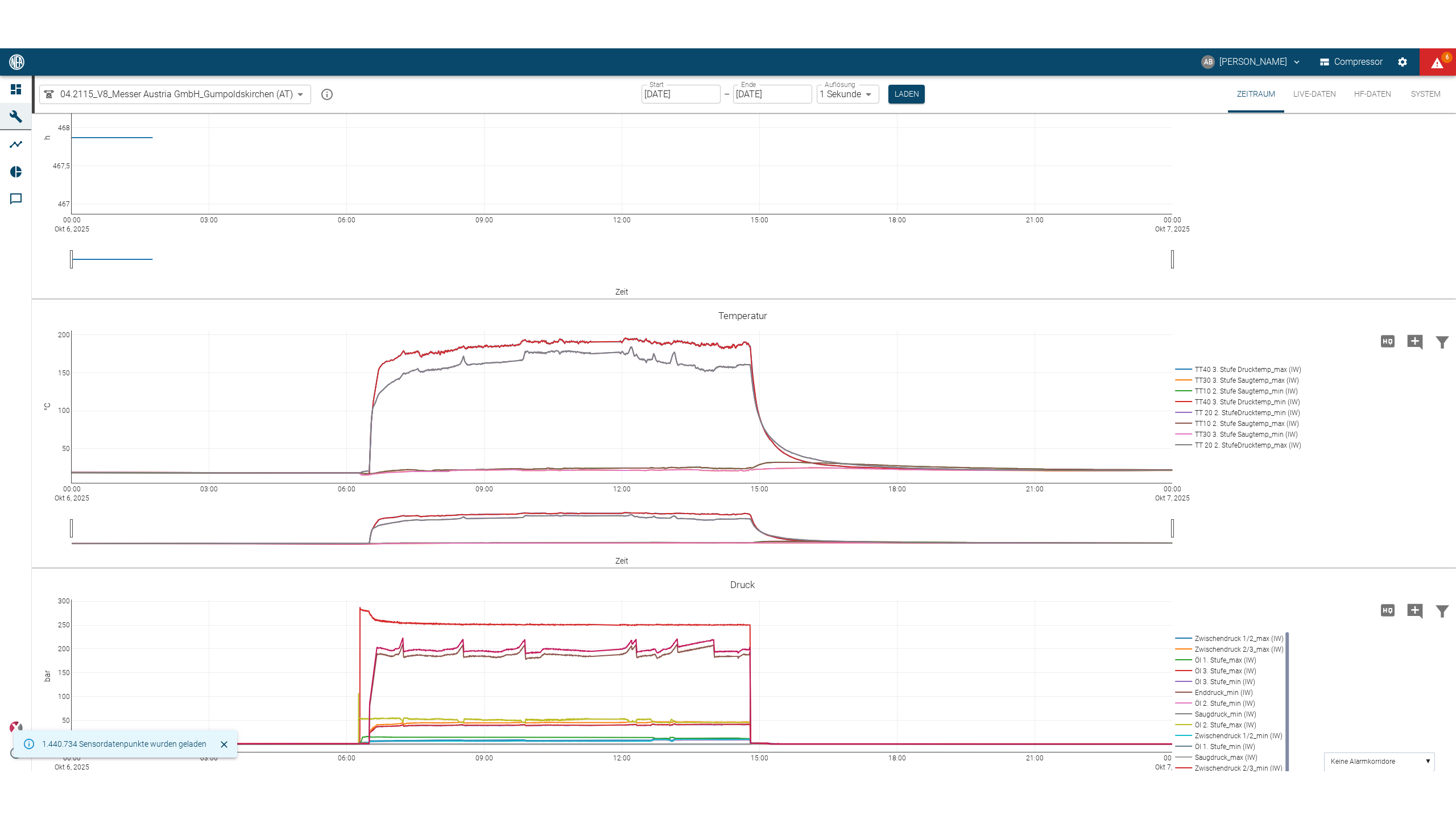
scroll to position [150, 0]
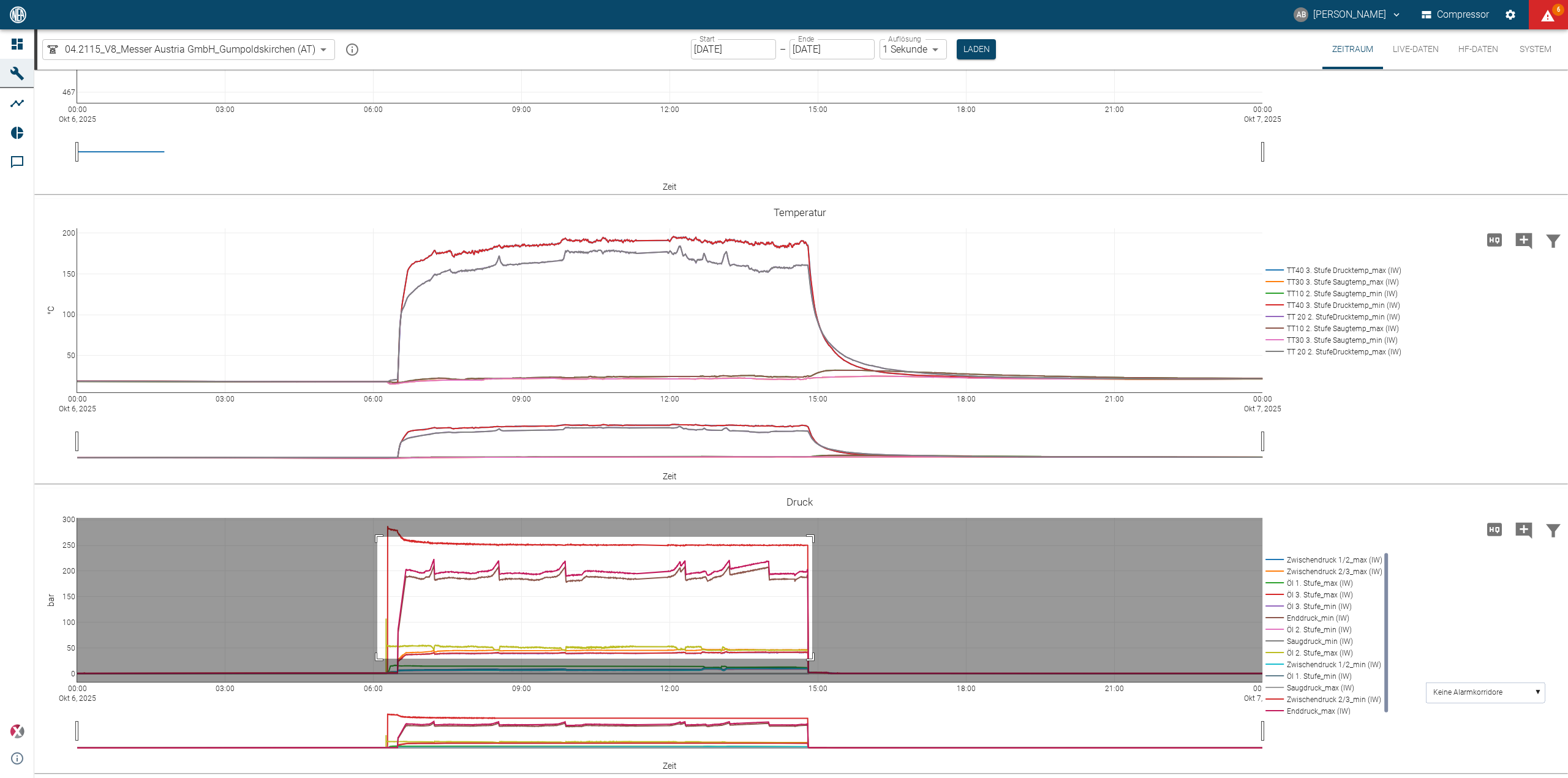
drag, startPoint x: 377, startPoint y: 537, endPoint x: 812, endPoint y: 659, distance: 451.8
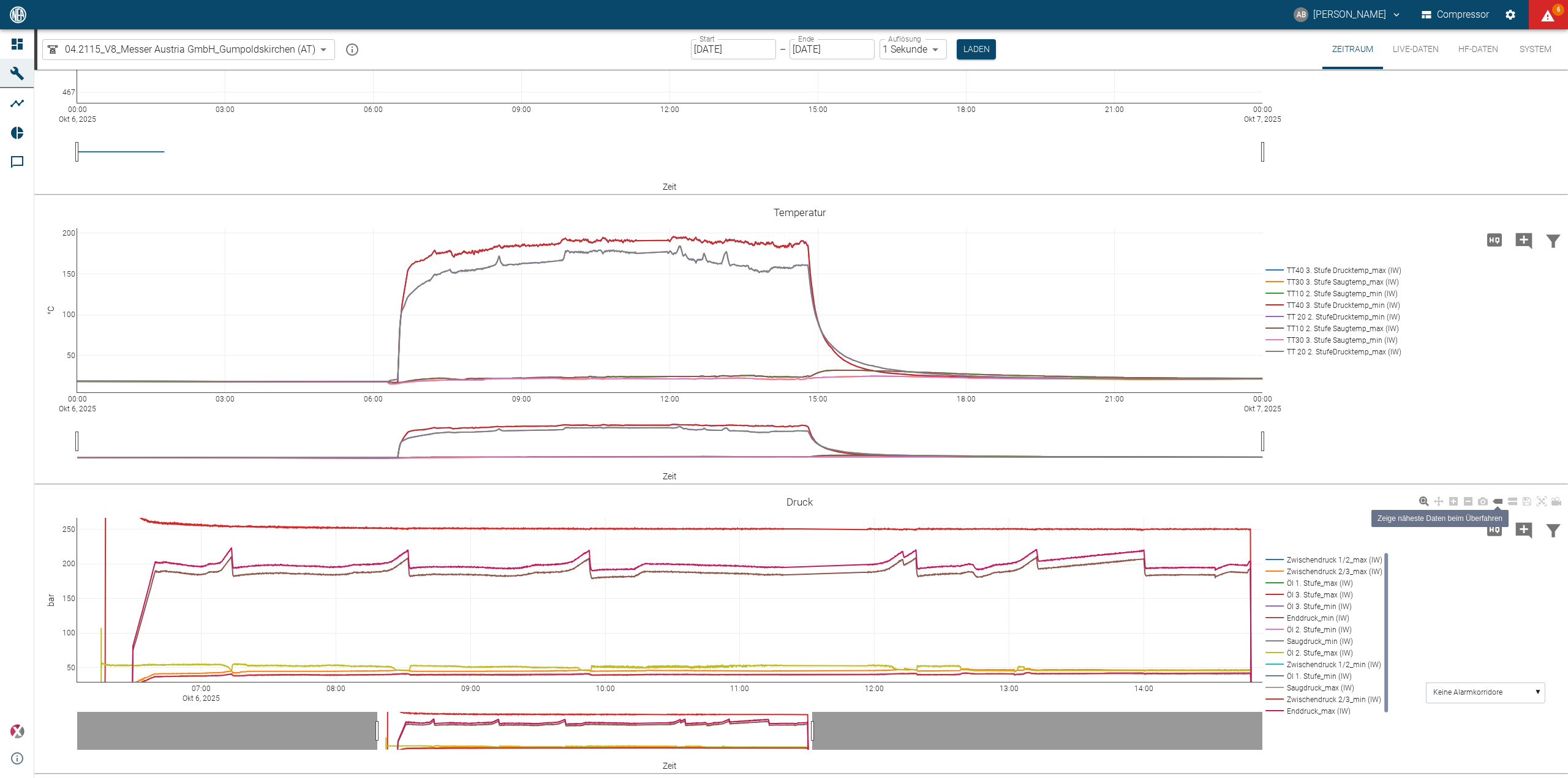
click at [1497, 499] on icon at bounding box center [1497, 501] width 10 height 10
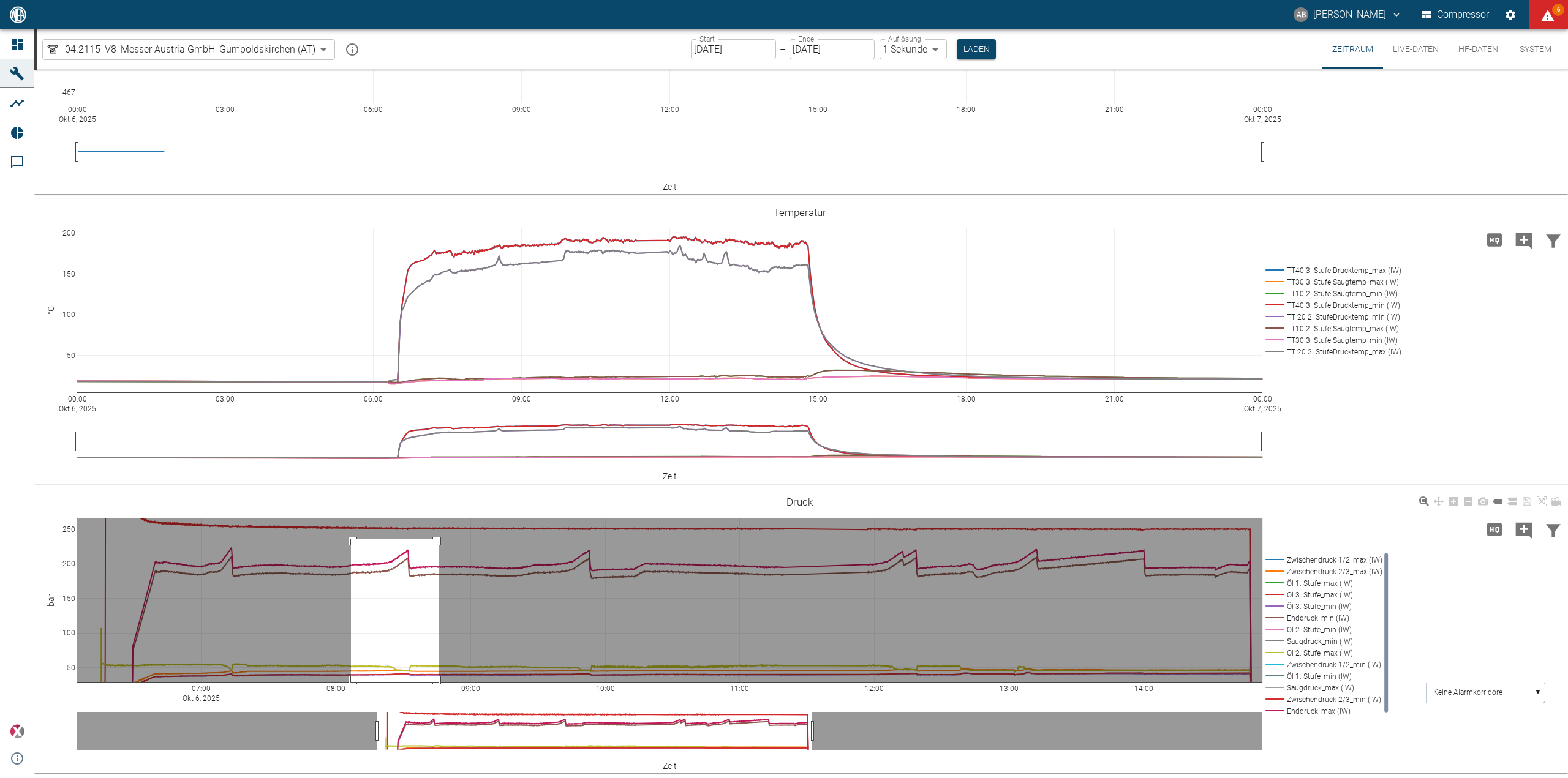
drag, startPoint x: 351, startPoint y: 539, endPoint x: 439, endPoint y: 684, distance: 169.6
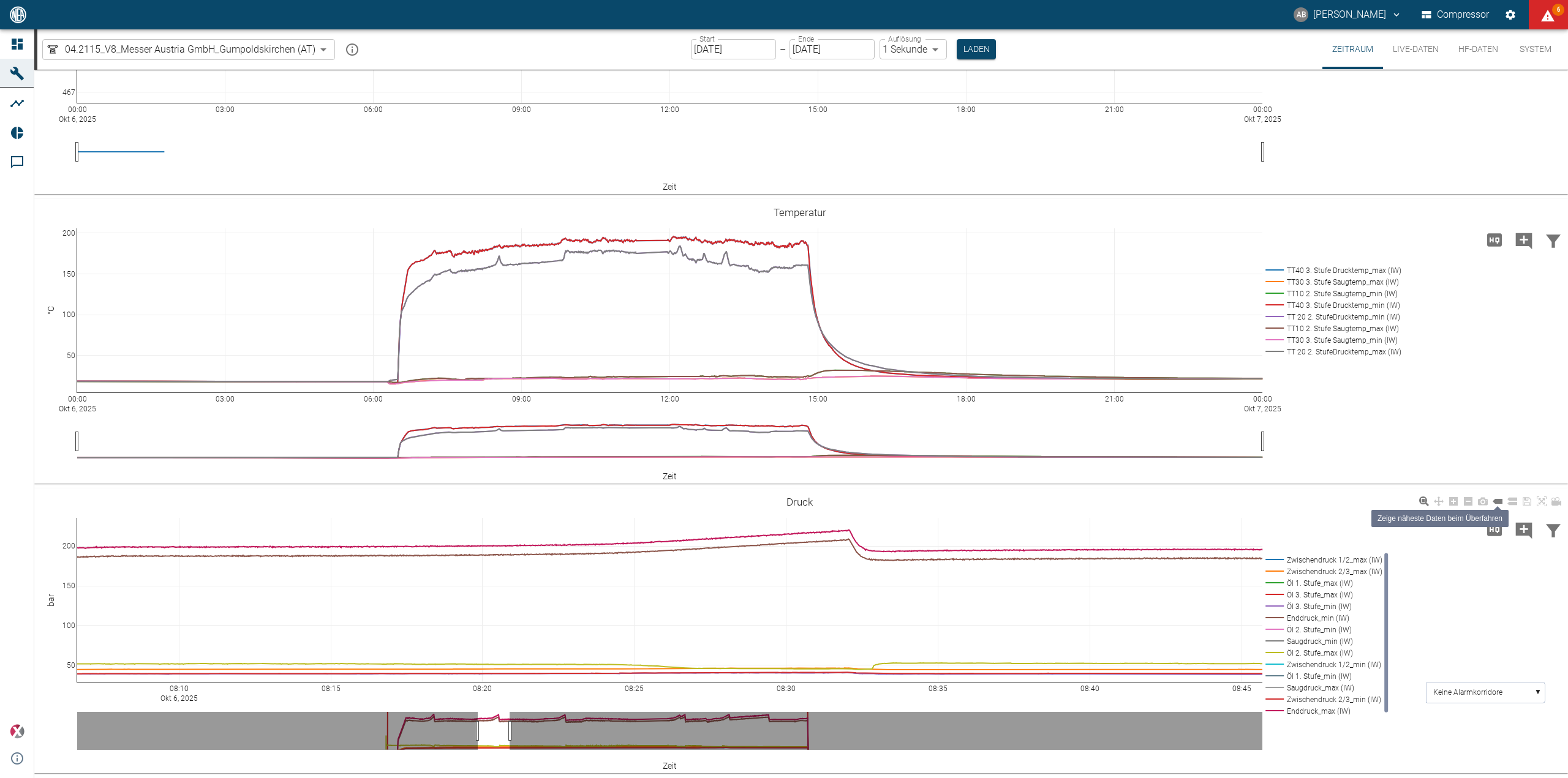
click at [1496, 500] on icon at bounding box center [1497, 501] width 10 height 5
click at [1543, 691] on rect at bounding box center [1484, 693] width 118 height 20
click at [1507, 759] on text "Zwischendruck 2/3_max (IW)" at bounding box center [1481, 758] width 95 height 8
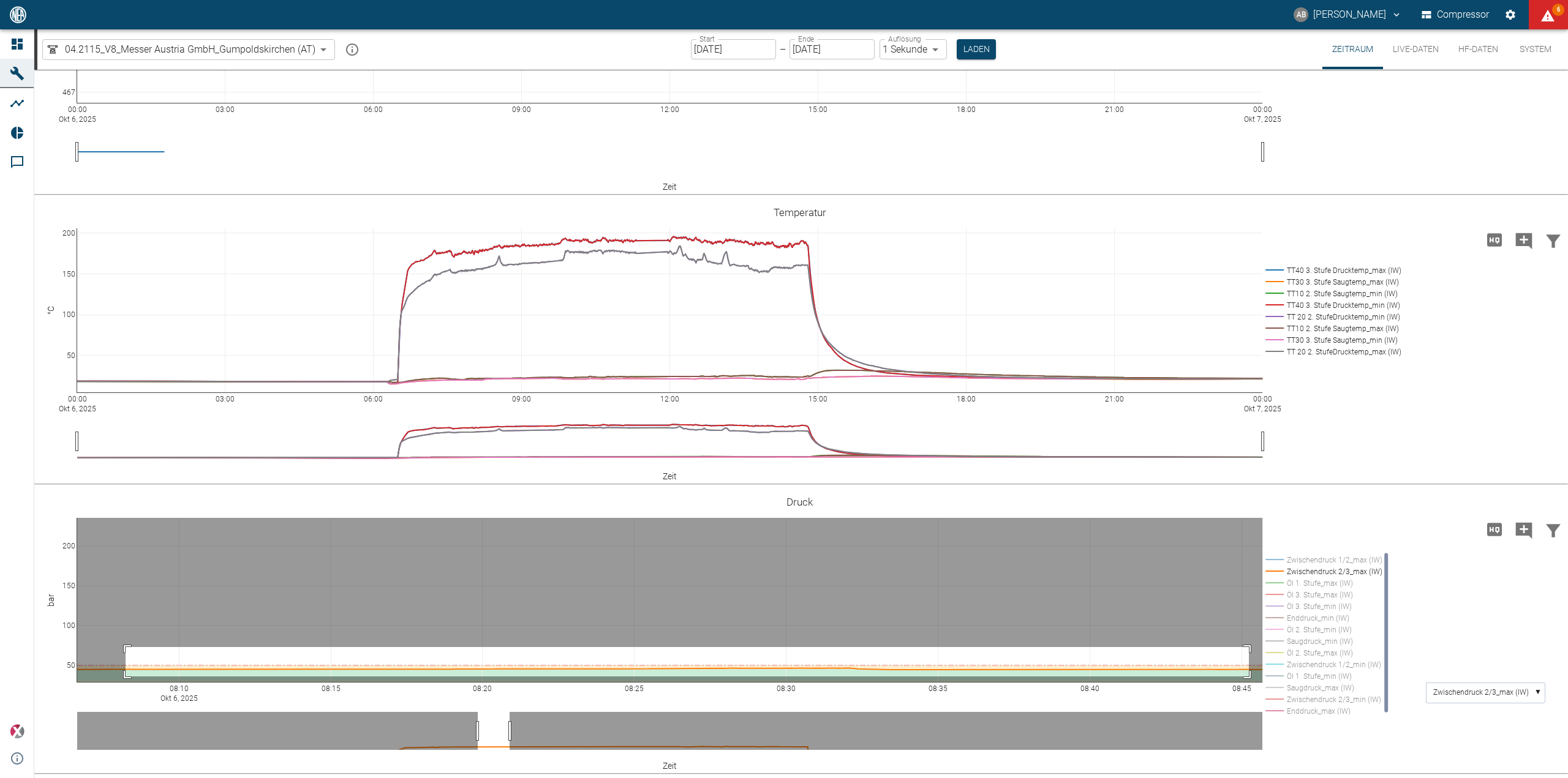
drag, startPoint x: 126, startPoint y: 647, endPoint x: 1249, endPoint y: 676, distance: 1123.4
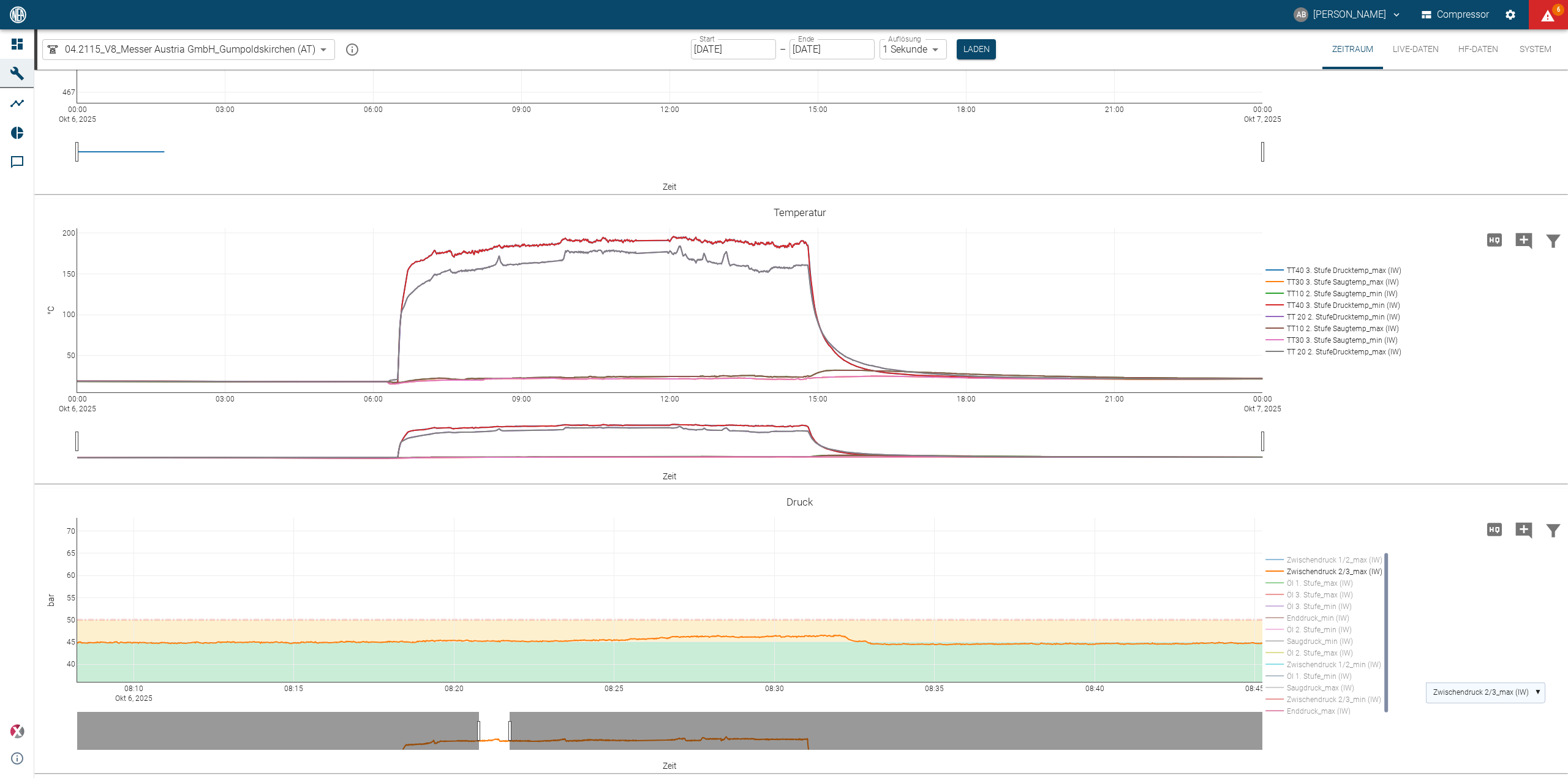
click at [1542, 695] on rect at bounding box center [1484, 693] width 118 height 20
drag, startPoint x: 1547, startPoint y: 725, endPoint x: 1553, endPoint y: 699, distance: 26.7
click at [1553, 699] on div "08:10 Okt 6, 2025 08:15 08:20 08:25 08:30 08:35 08:40 08:45 40 45 50 55 60 65 7…" at bounding box center [800, 631] width 1531 height 275
click at [1474, 709] on rect at bounding box center [1484, 716] width 118 height 20
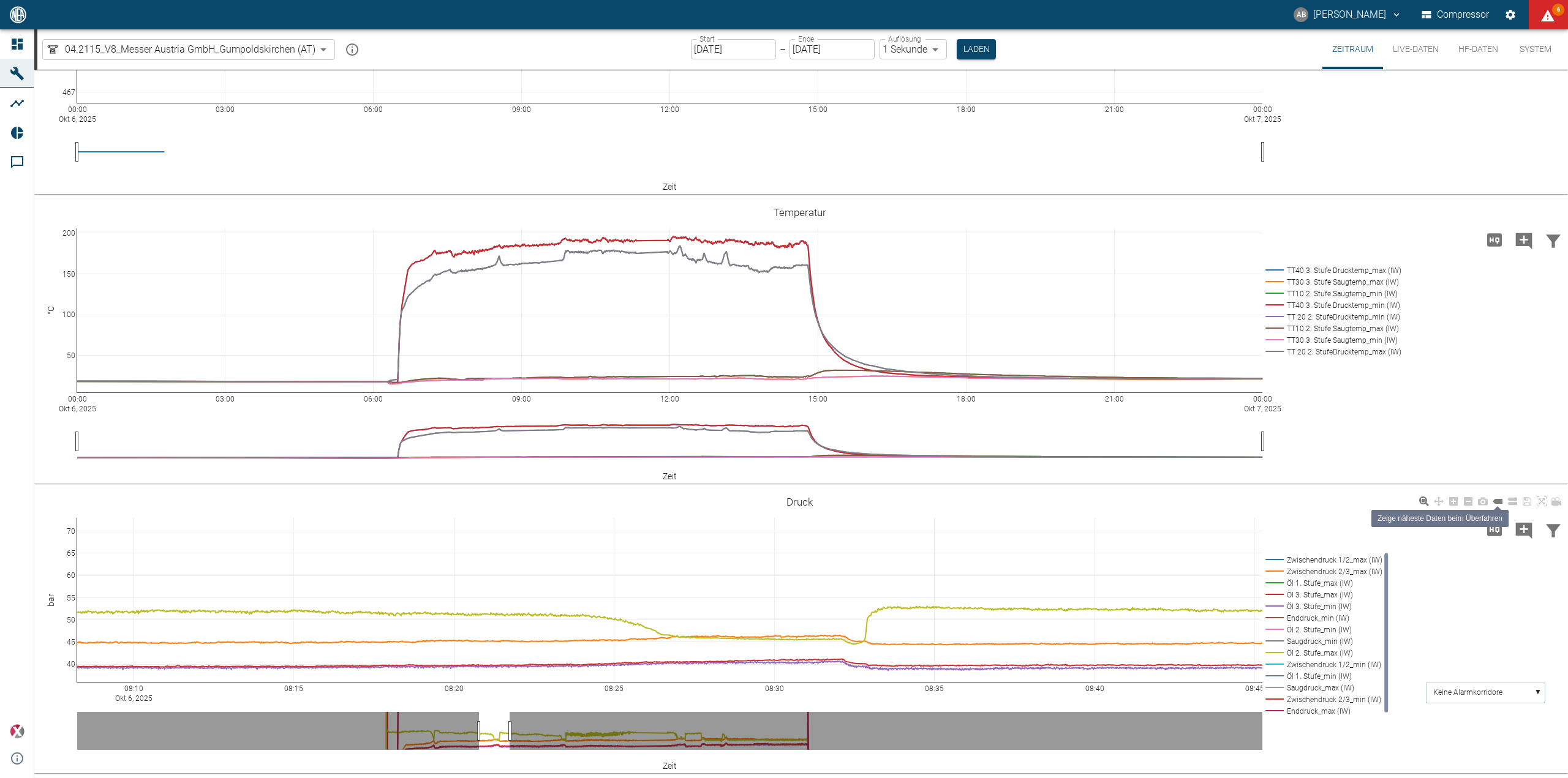
click at [1495, 502] on icon at bounding box center [1497, 501] width 10 height 5
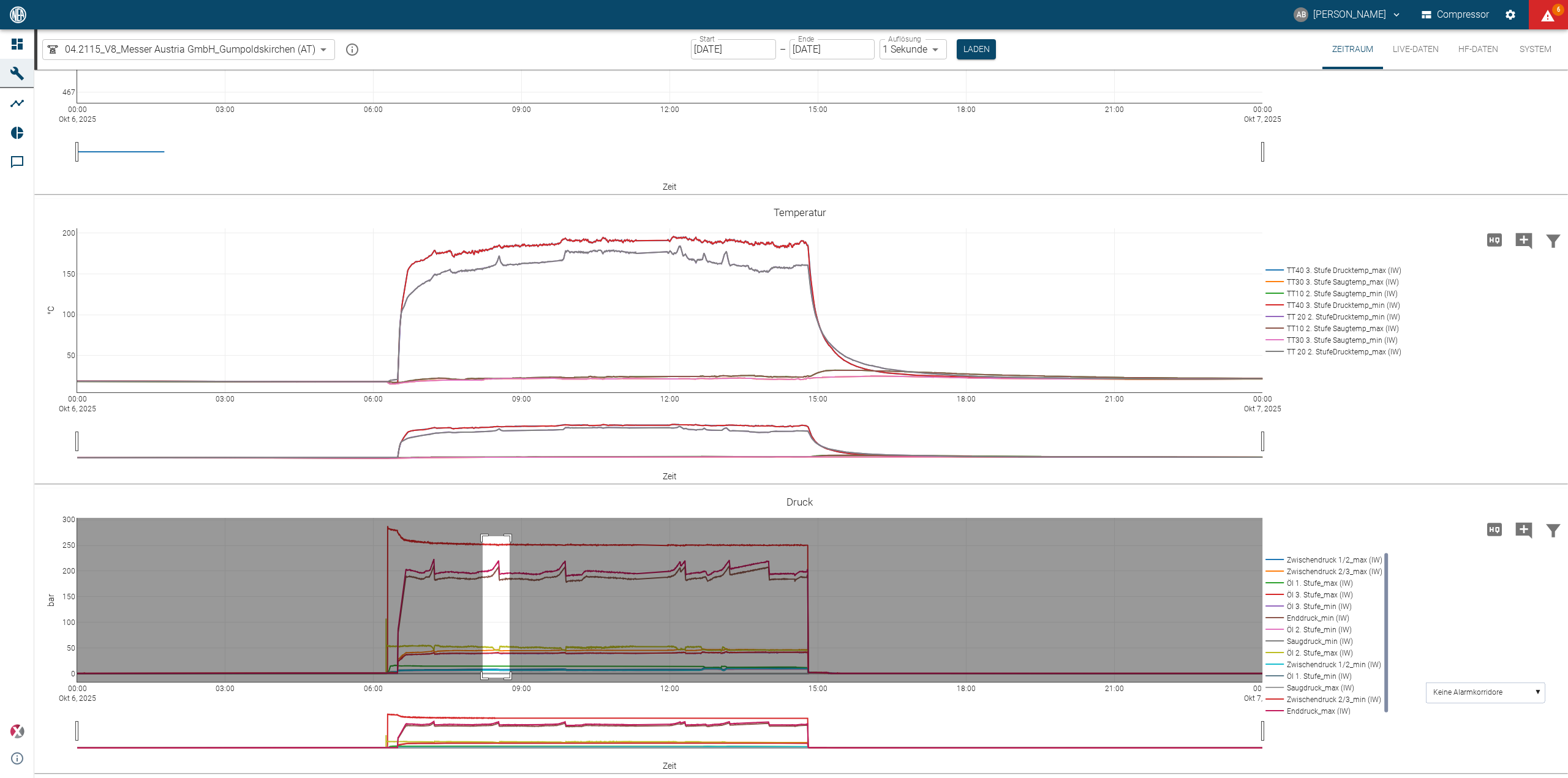
drag, startPoint x: 483, startPoint y: 537, endPoint x: 510, endPoint y: 678, distance: 143.6
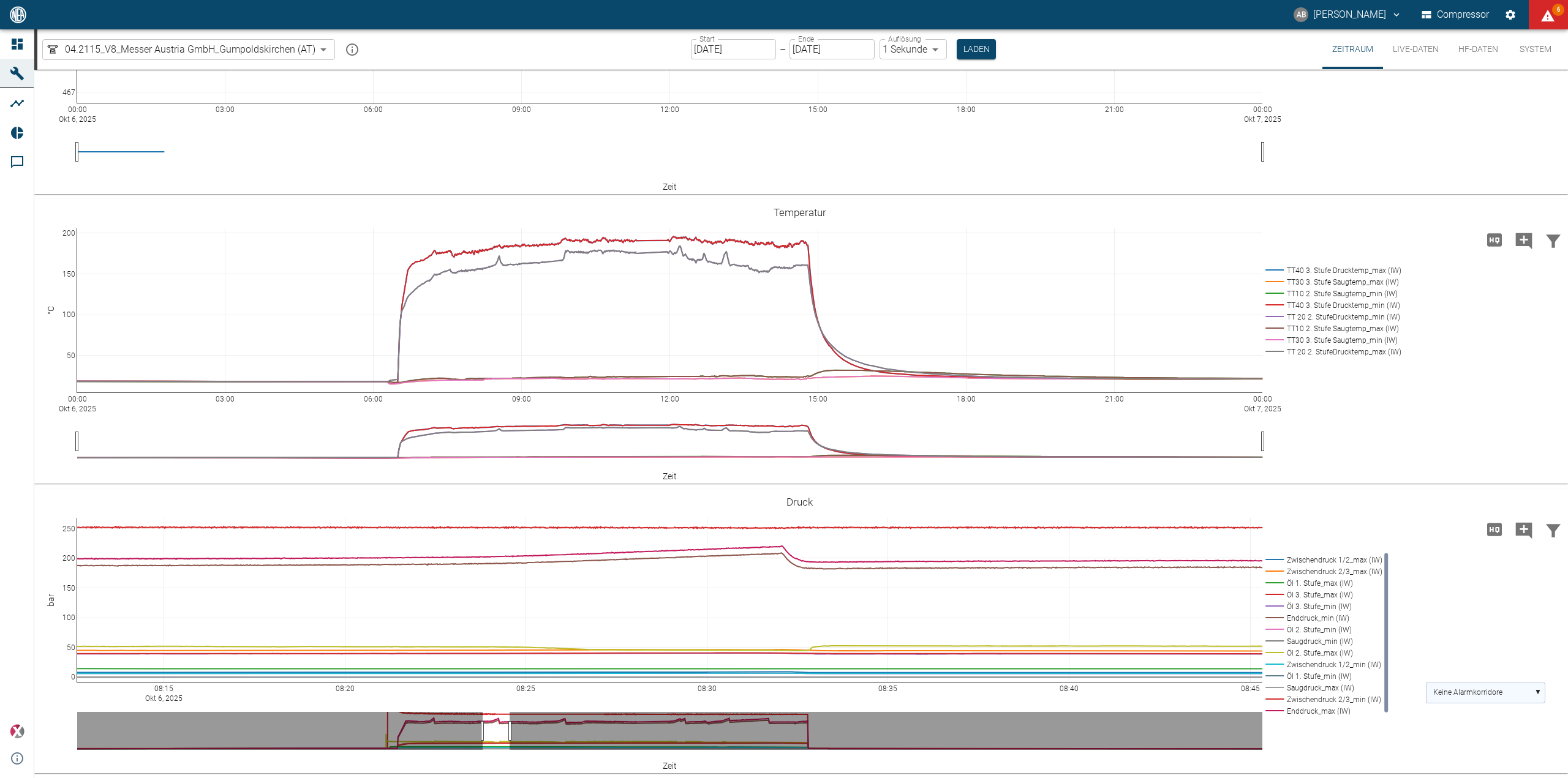
click at [1532, 691] on rect at bounding box center [1484, 693] width 118 height 20
click at [1515, 735] on text "Zwischendruck 1/2_max (IW)" at bounding box center [1481, 737] width 95 height 8
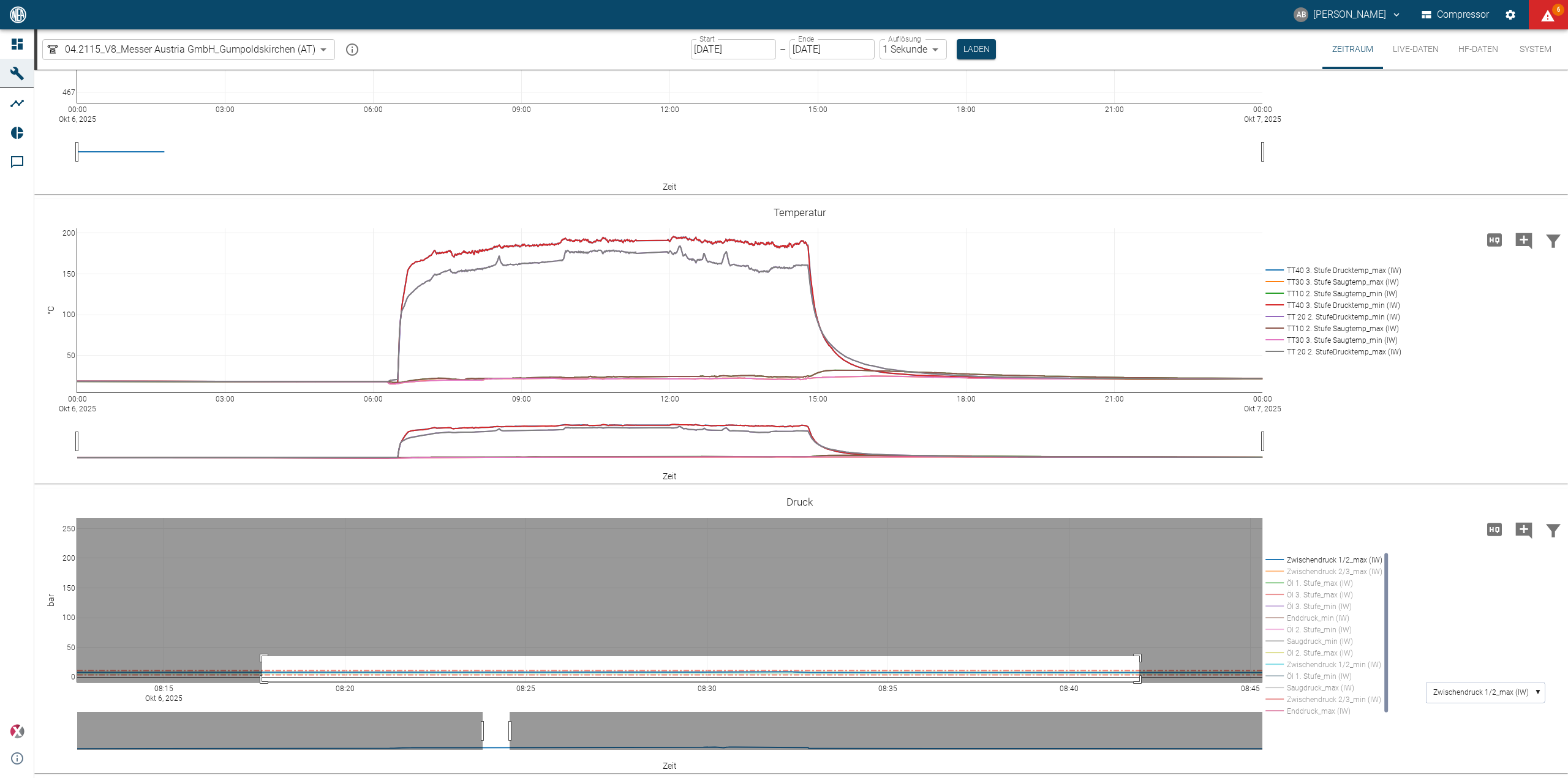
drag, startPoint x: 263, startPoint y: 656, endPoint x: 1139, endPoint y: 682, distance: 876.4
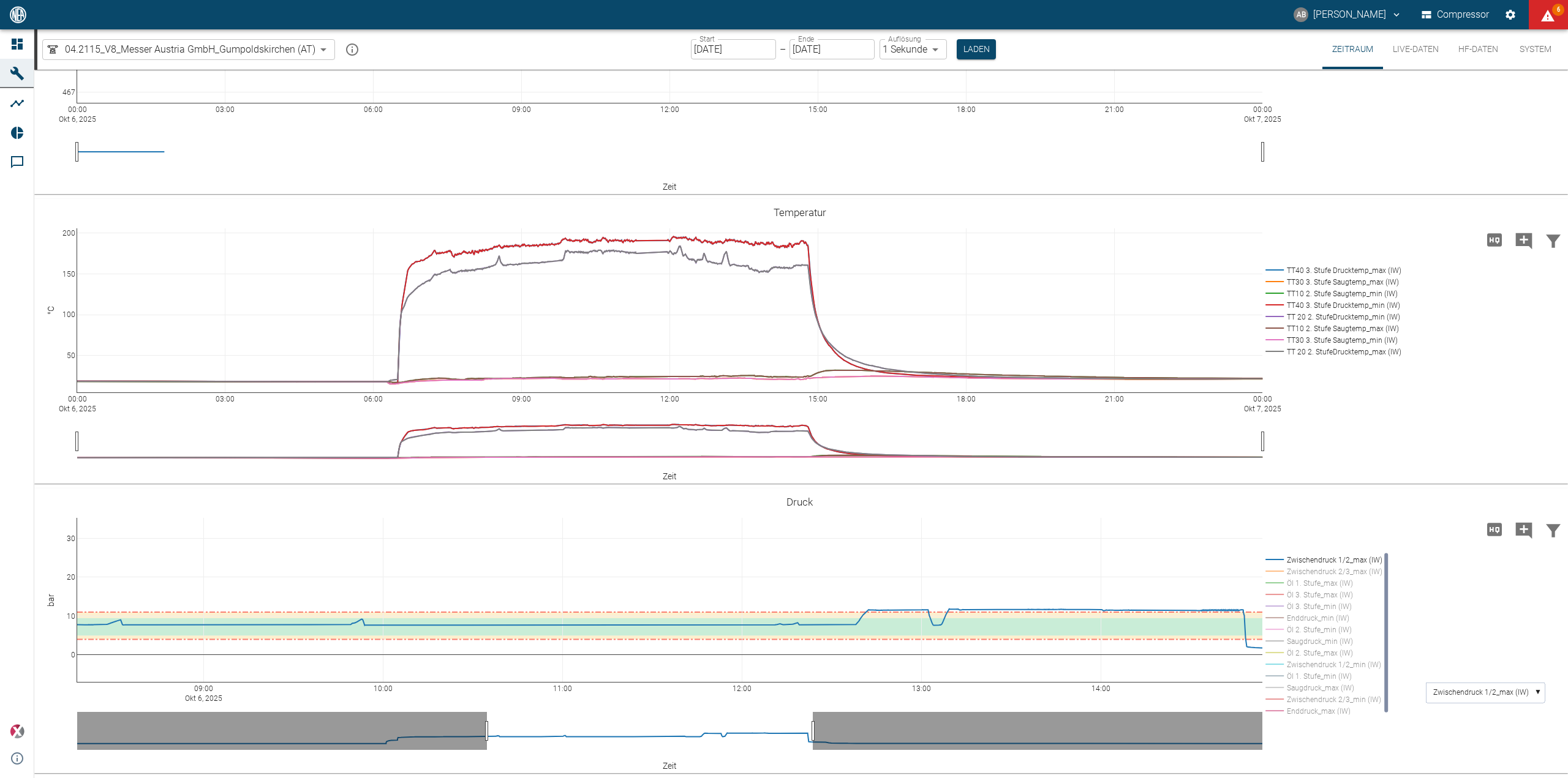
drag, startPoint x: 506, startPoint y: 728, endPoint x: 812, endPoint y: 724, distance: 306.0
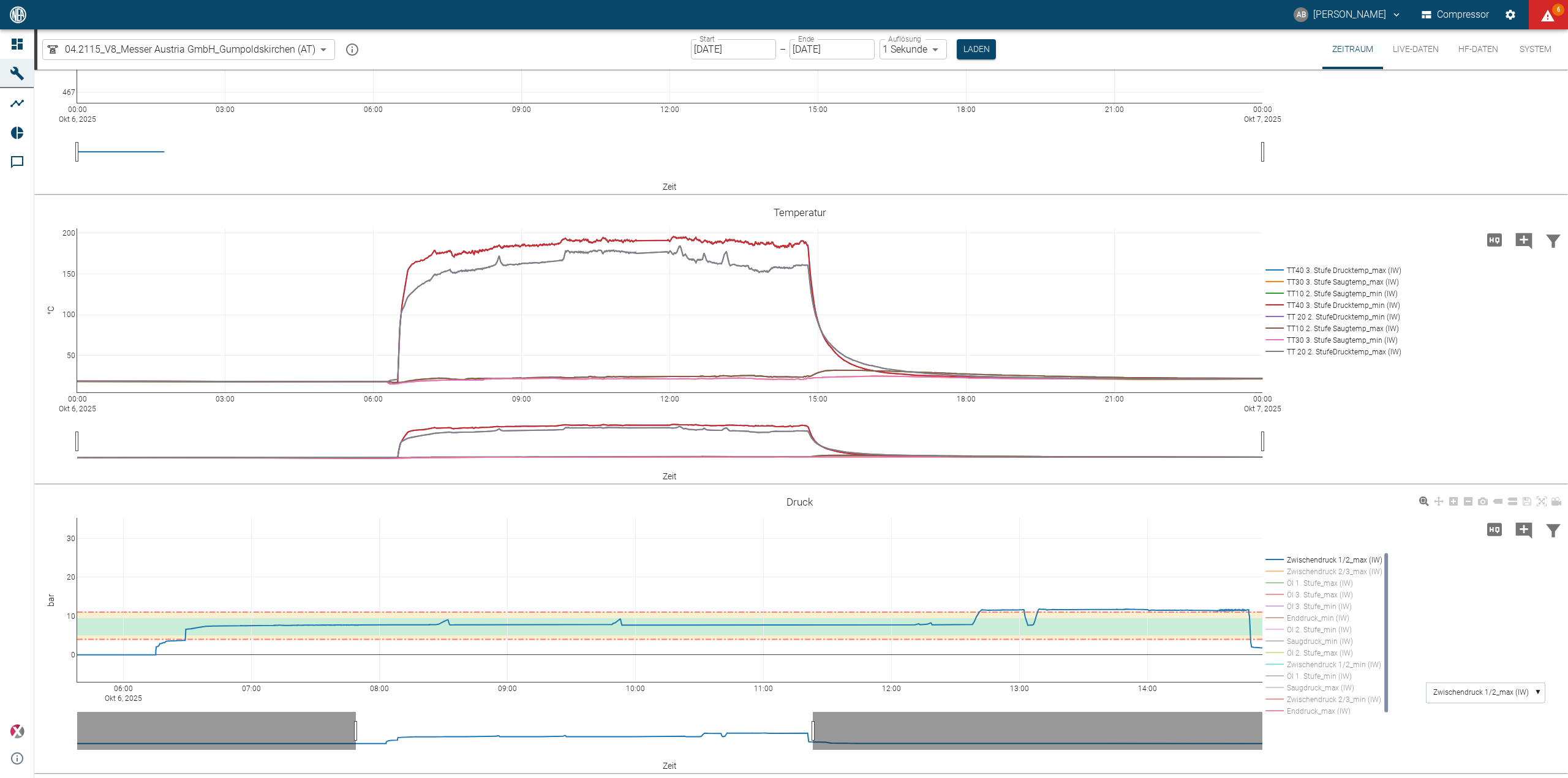
drag, startPoint x: 486, startPoint y: 731, endPoint x: 373, endPoint y: 723, distance: 113.3
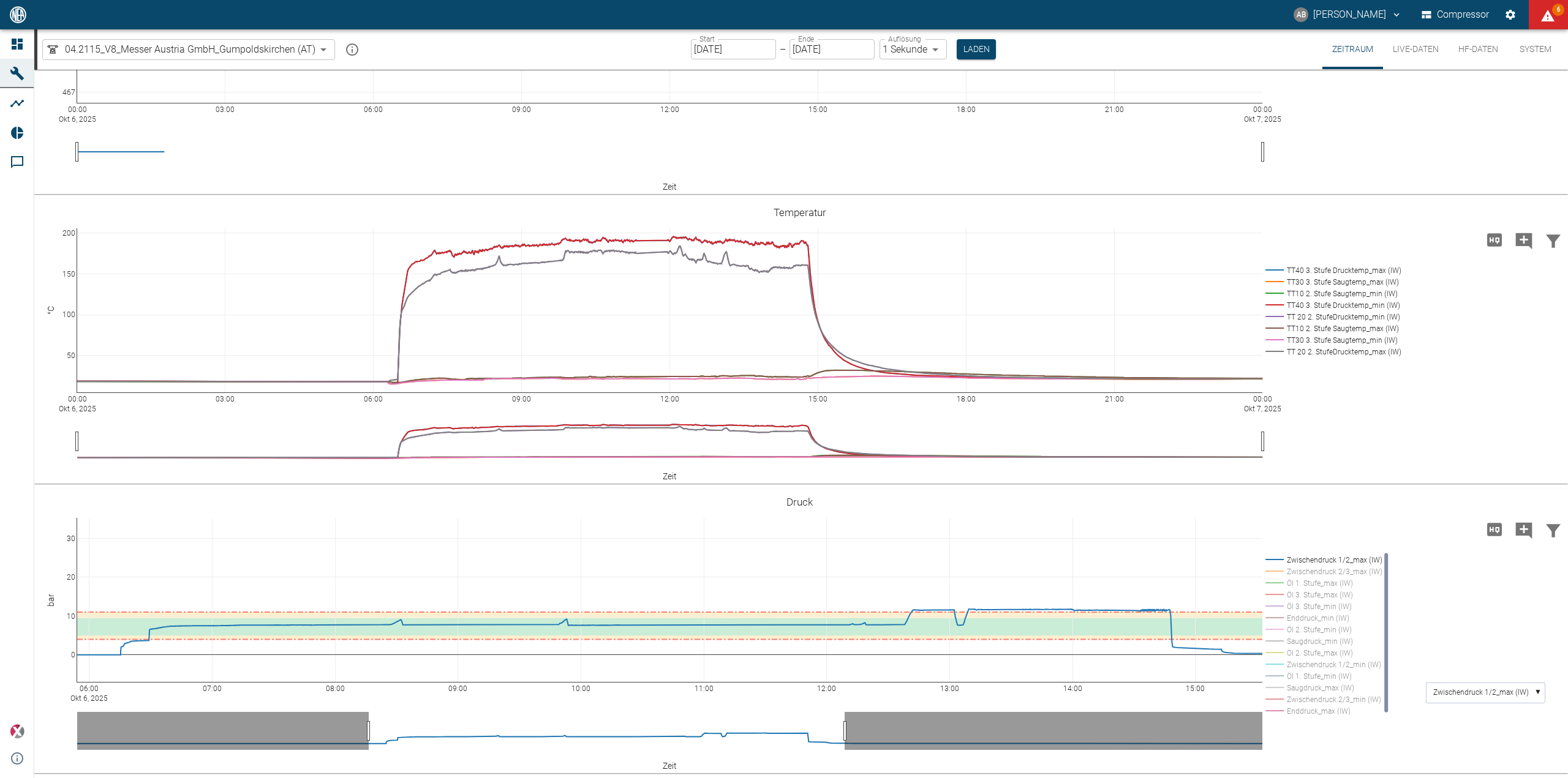
drag, startPoint x: 814, startPoint y: 729, endPoint x: 846, endPoint y: 730, distance: 32.0
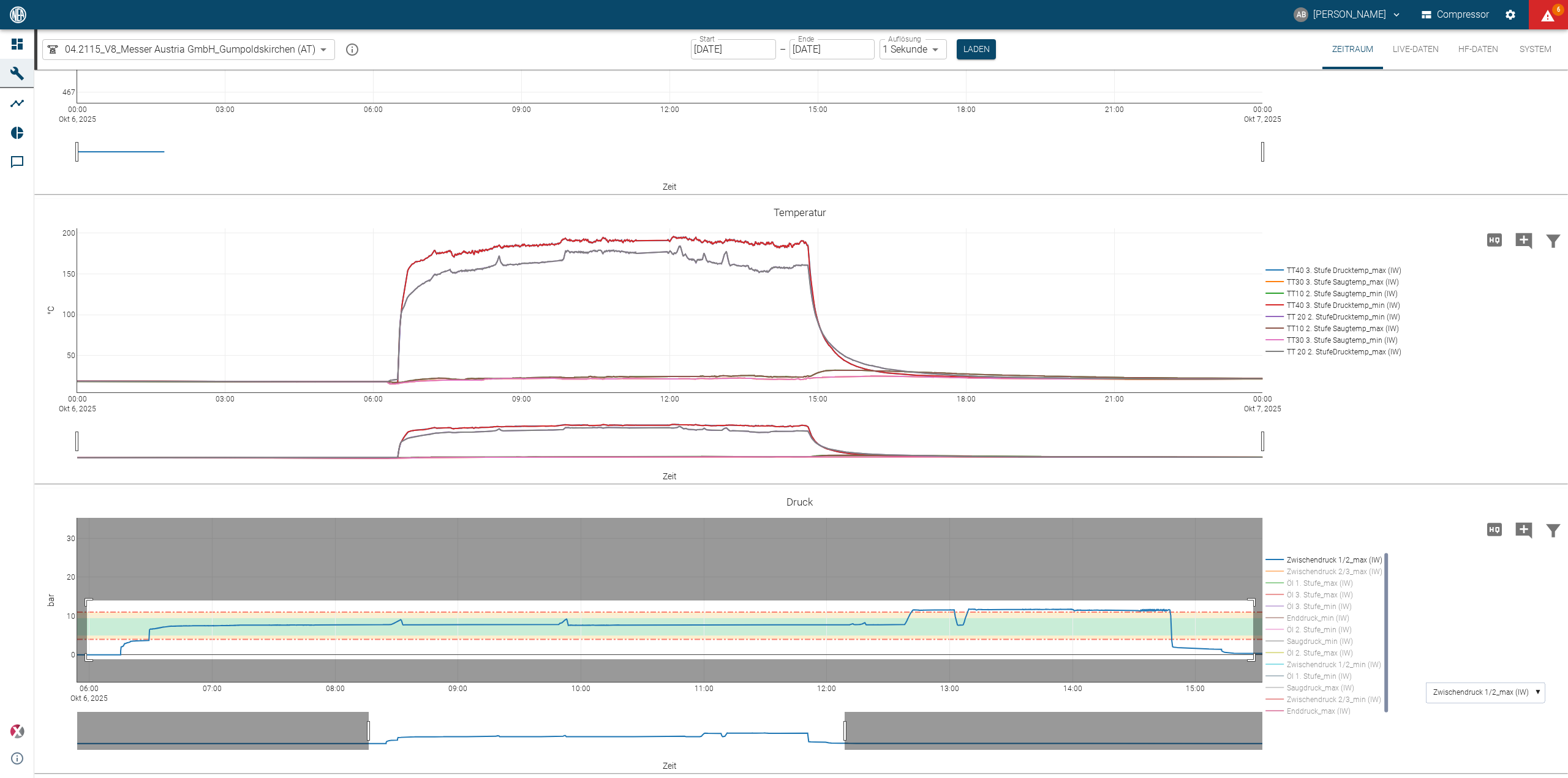
drag, startPoint x: 87, startPoint y: 601, endPoint x: 1253, endPoint y: 660, distance: 1167.5
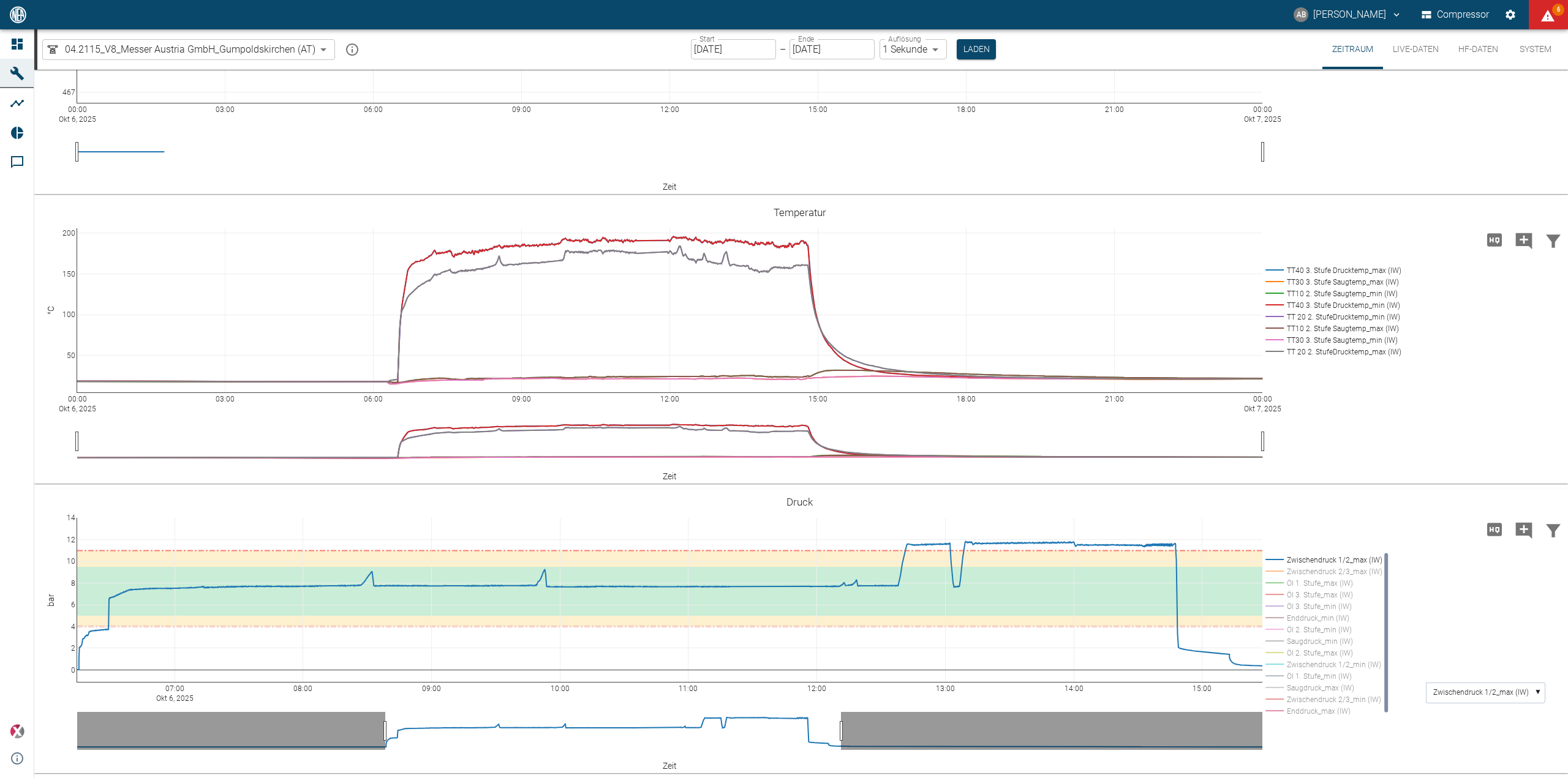
drag, startPoint x: 373, startPoint y: 729, endPoint x: 386, endPoint y: 721, distance: 15.3
drag, startPoint x: 839, startPoint y: 729, endPoint x: 833, endPoint y: 726, distance: 6.7
click at [1305, 573] on rect at bounding box center [1321, 572] width 118 height 12
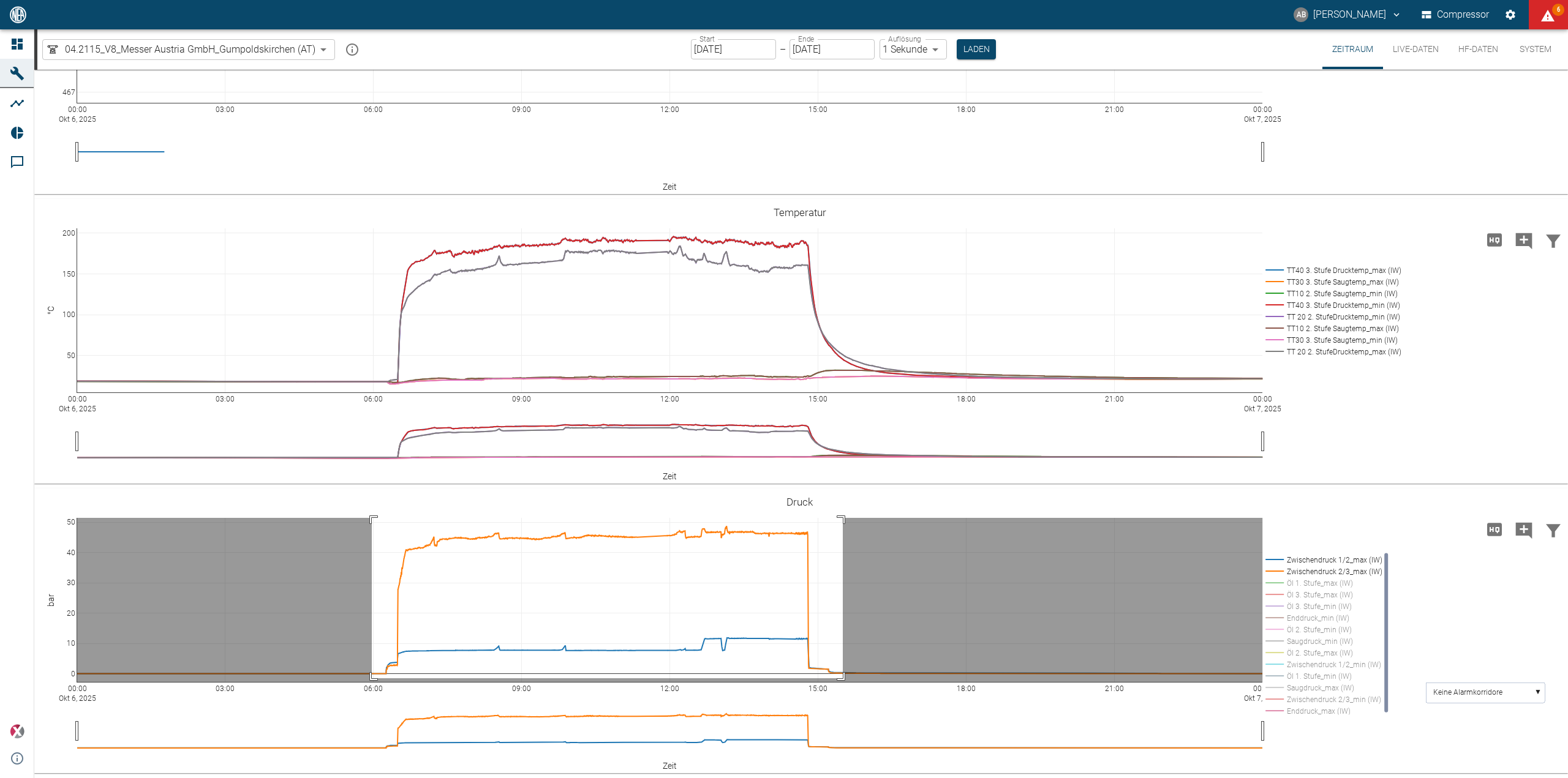
drag, startPoint x: 372, startPoint y: 518, endPoint x: 843, endPoint y: 678, distance: 497.4
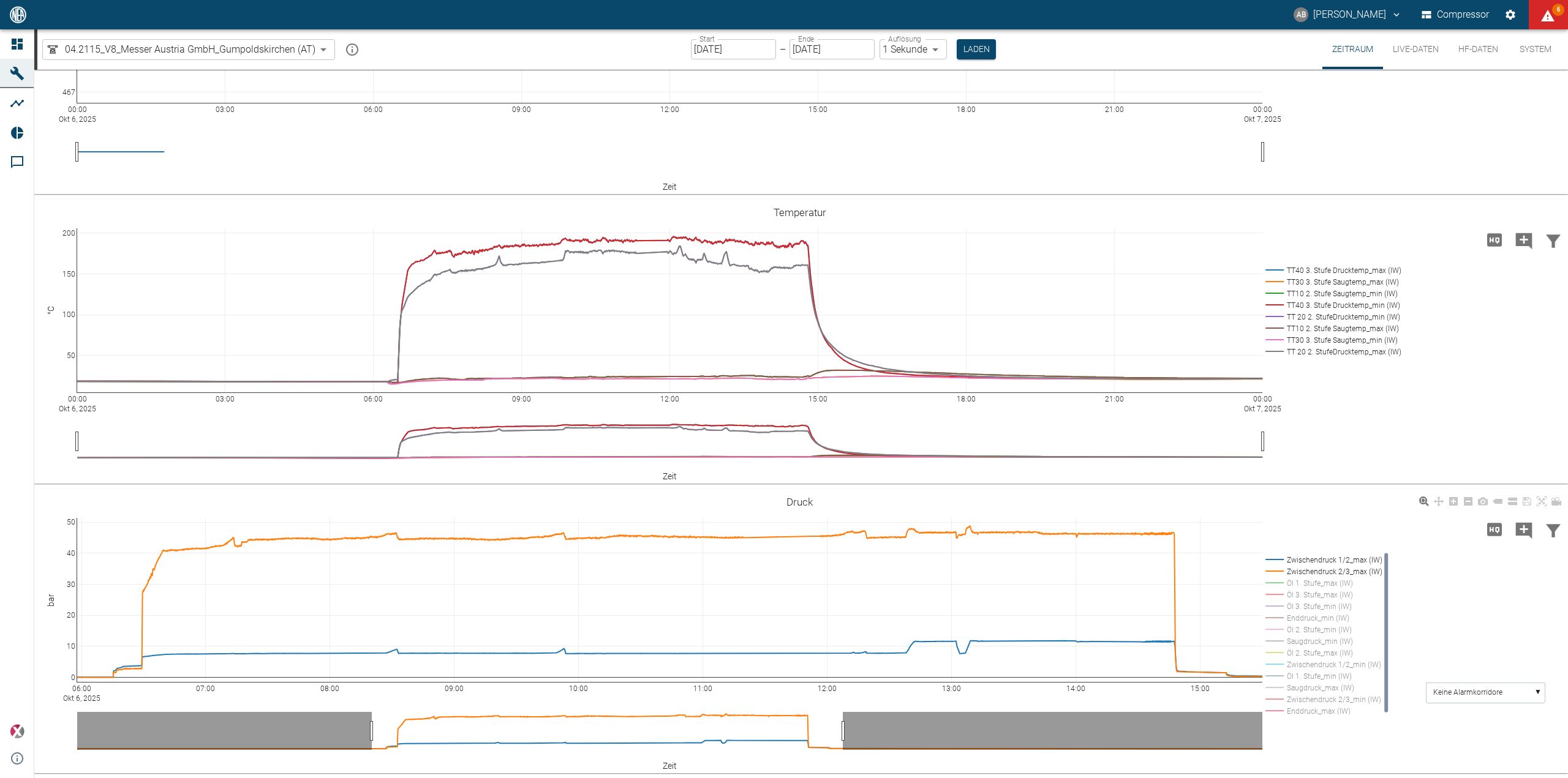
click at [1313, 582] on rect at bounding box center [1321, 583] width 118 height 12
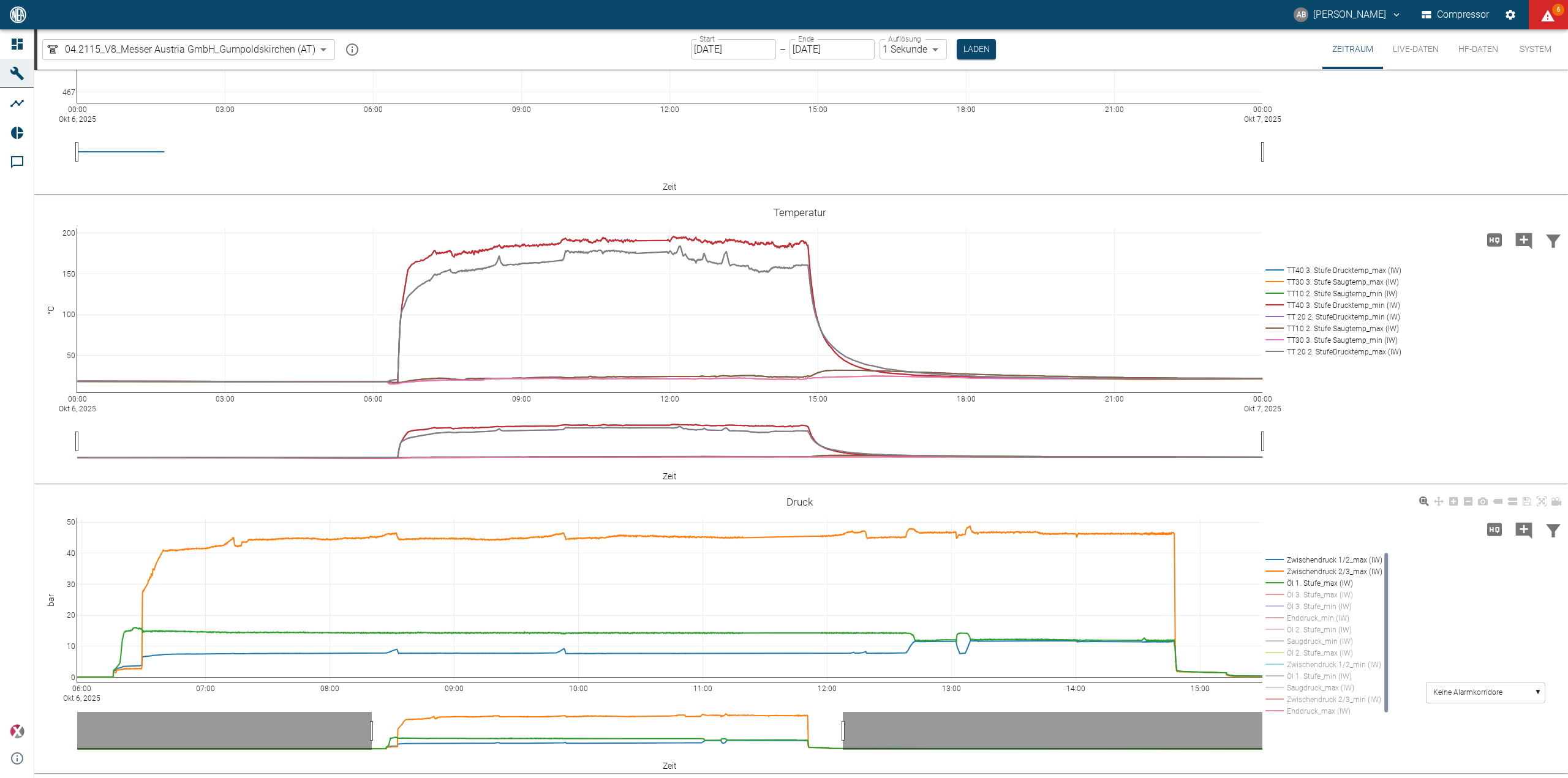
click at [1329, 676] on rect at bounding box center [1321, 676] width 118 height 12
click at [1330, 678] on rect at bounding box center [1321, 676] width 118 height 12
click at [1335, 651] on rect at bounding box center [1321, 652] width 118 height 12
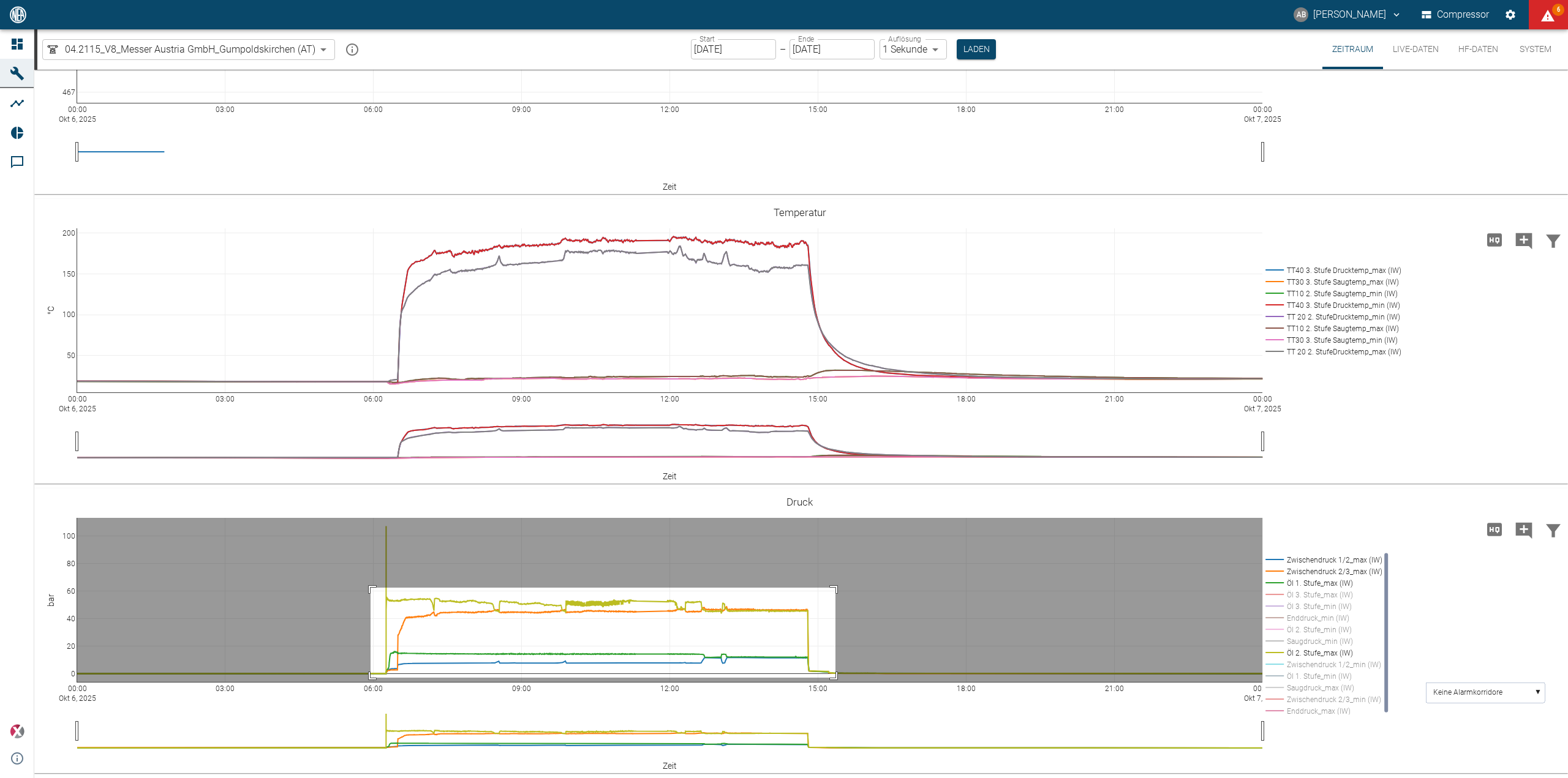
drag, startPoint x: 371, startPoint y: 588, endPoint x: 835, endPoint y: 678, distance: 472.6
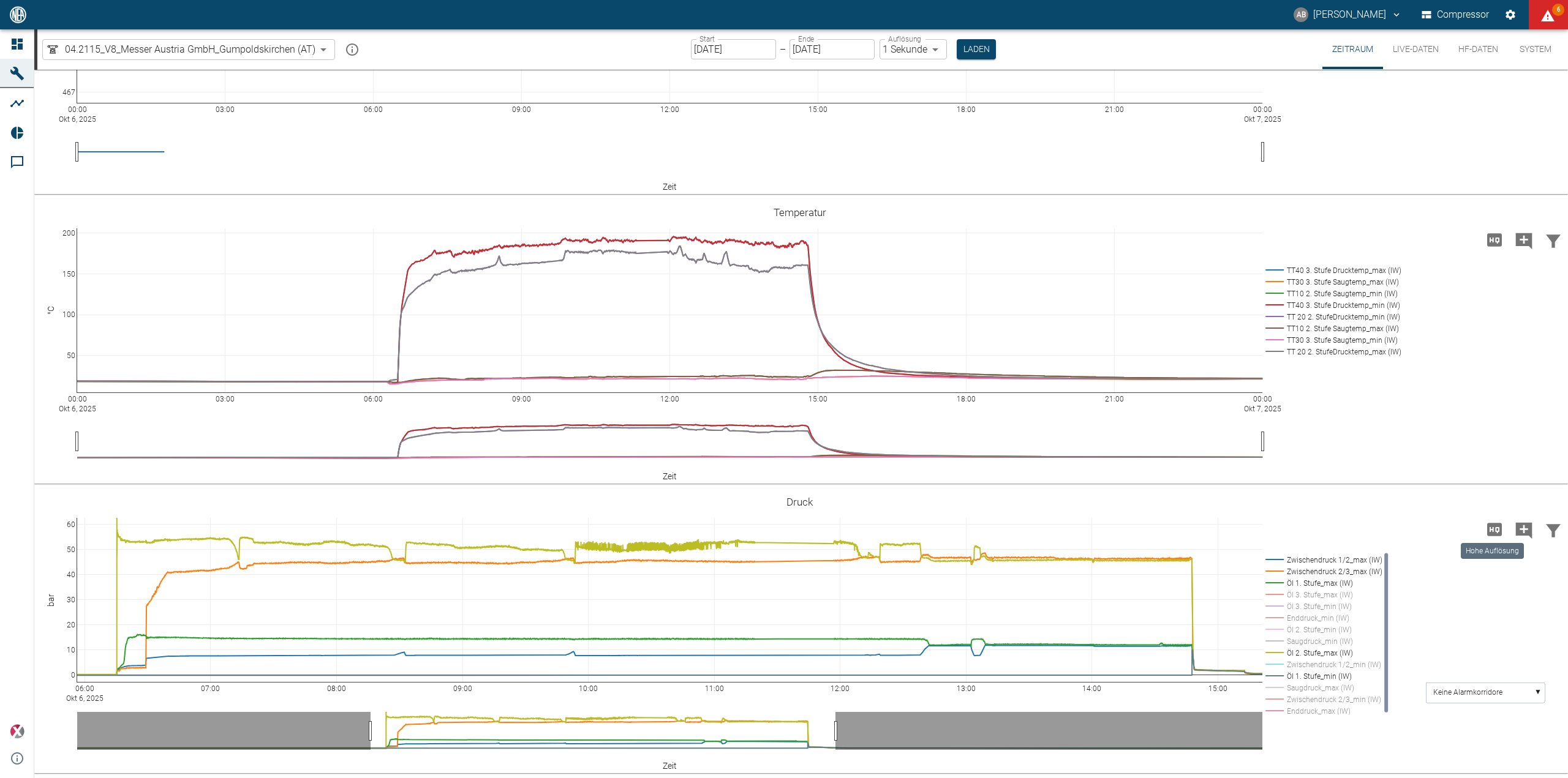
click at [1495, 529] on icon "Hohe Auflösung" at bounding box center [1495, 529] width 15 height 13
click at [1554, 504] on icon at bounding box center [1556, 501] width 10 height 8
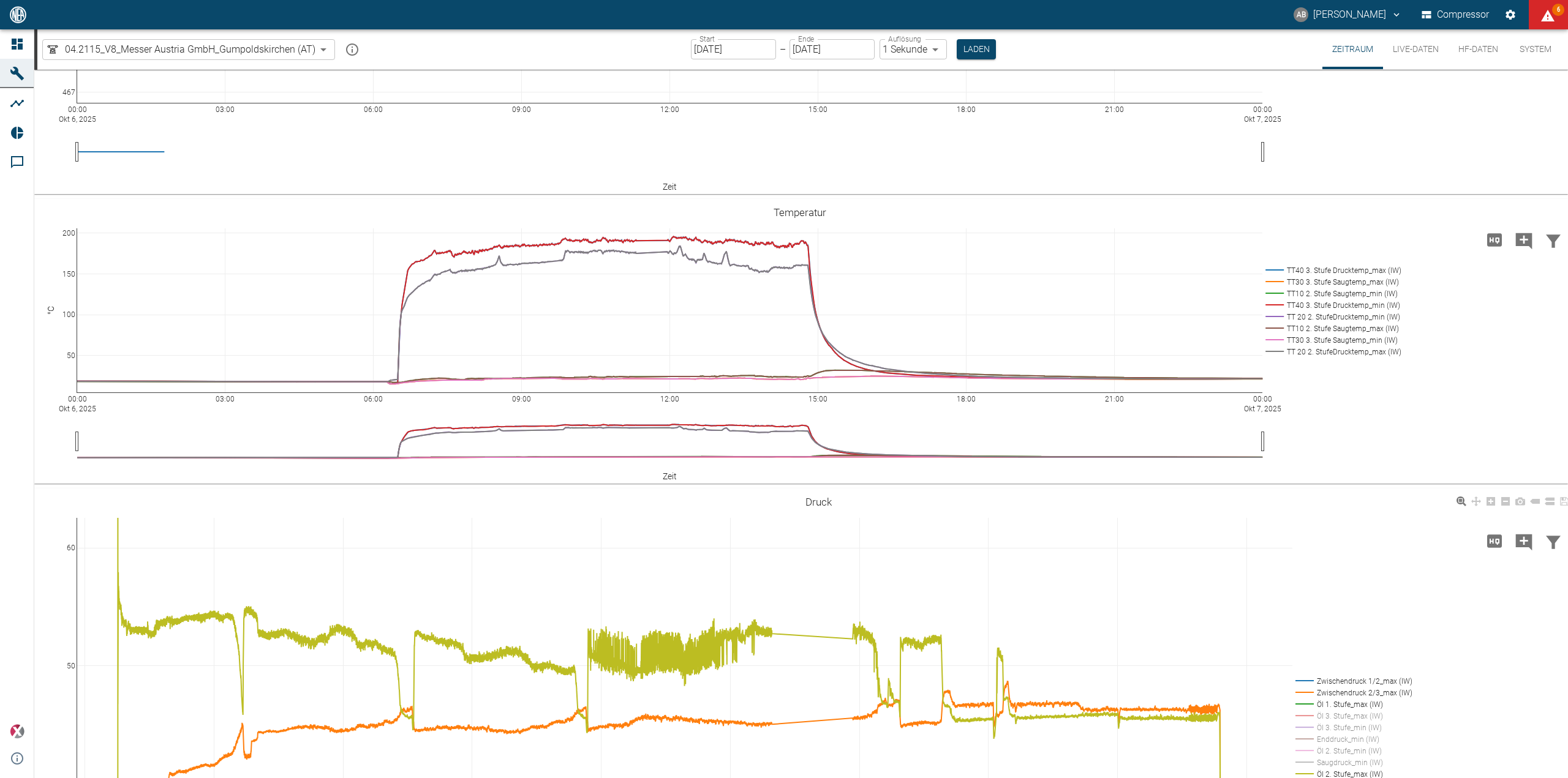
scroll to position [0, 0]
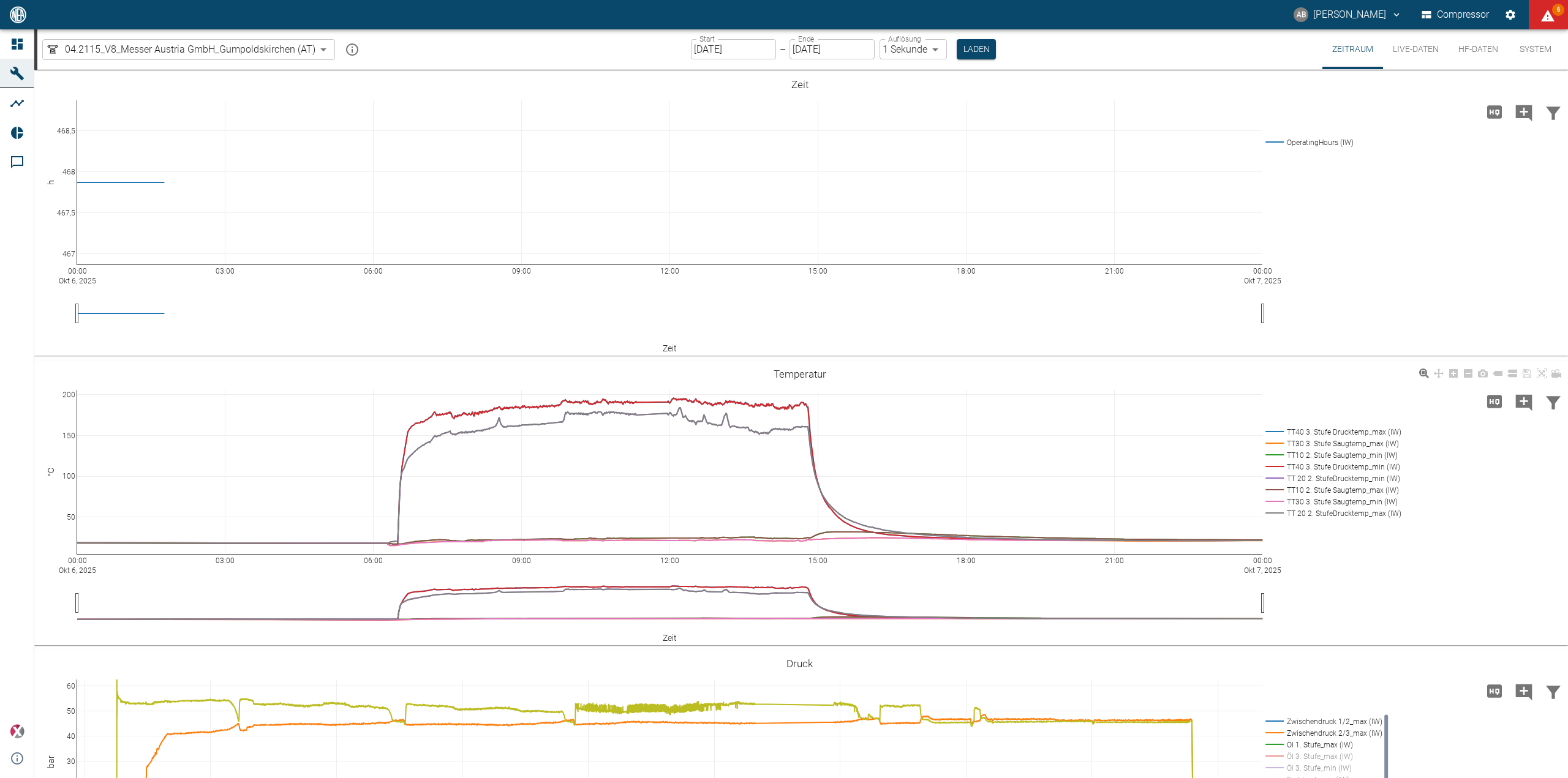
click at [1529, 574] on div "00:00 Okt 6, 2025 03:00 06:00 09:00 12:00 15:00 18:00 21:00 00:00 Okt 7, 2025 5…" at bounding box center [800, 503] width 1531 height 275
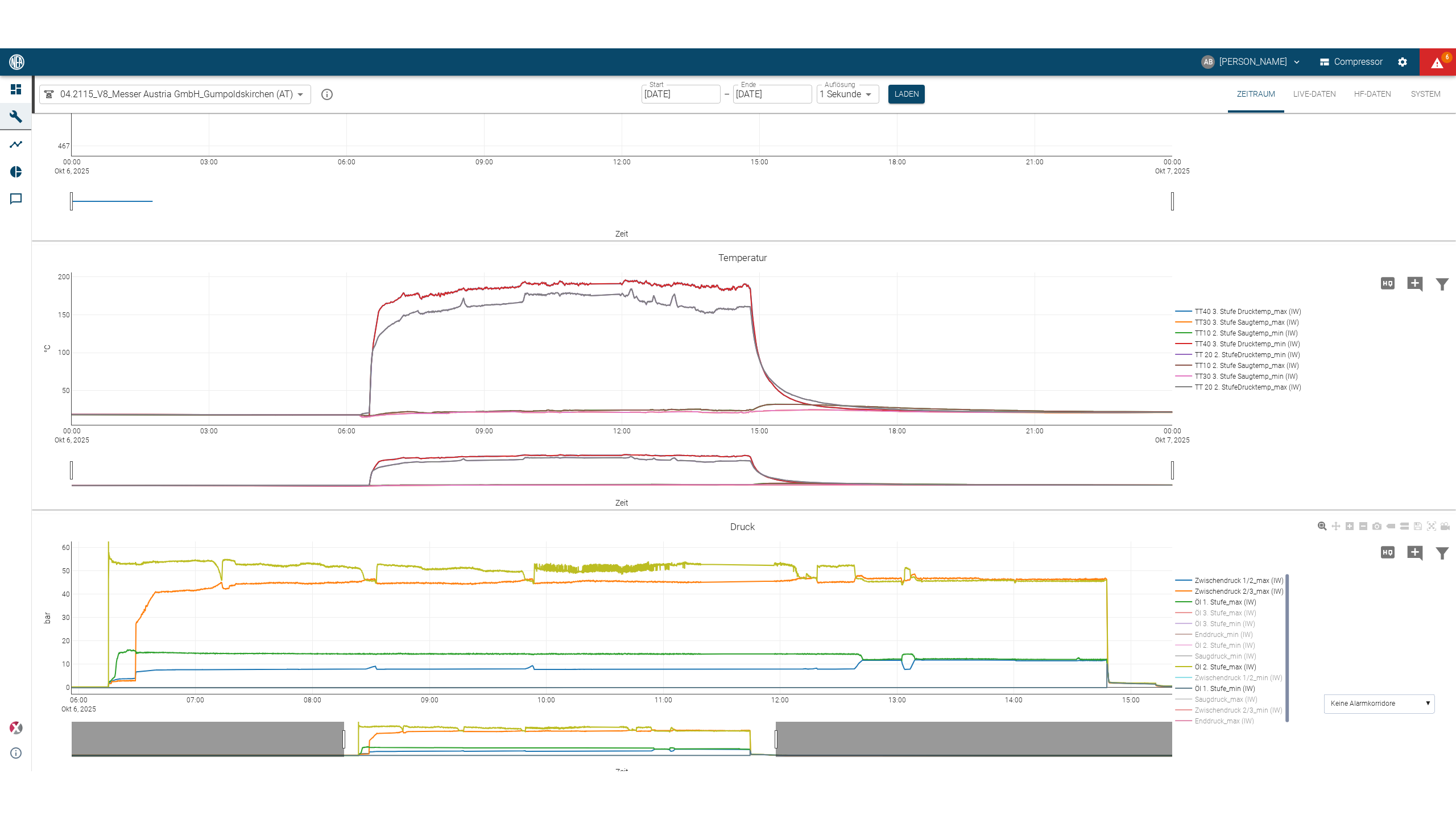
scroll to position [150, 0]
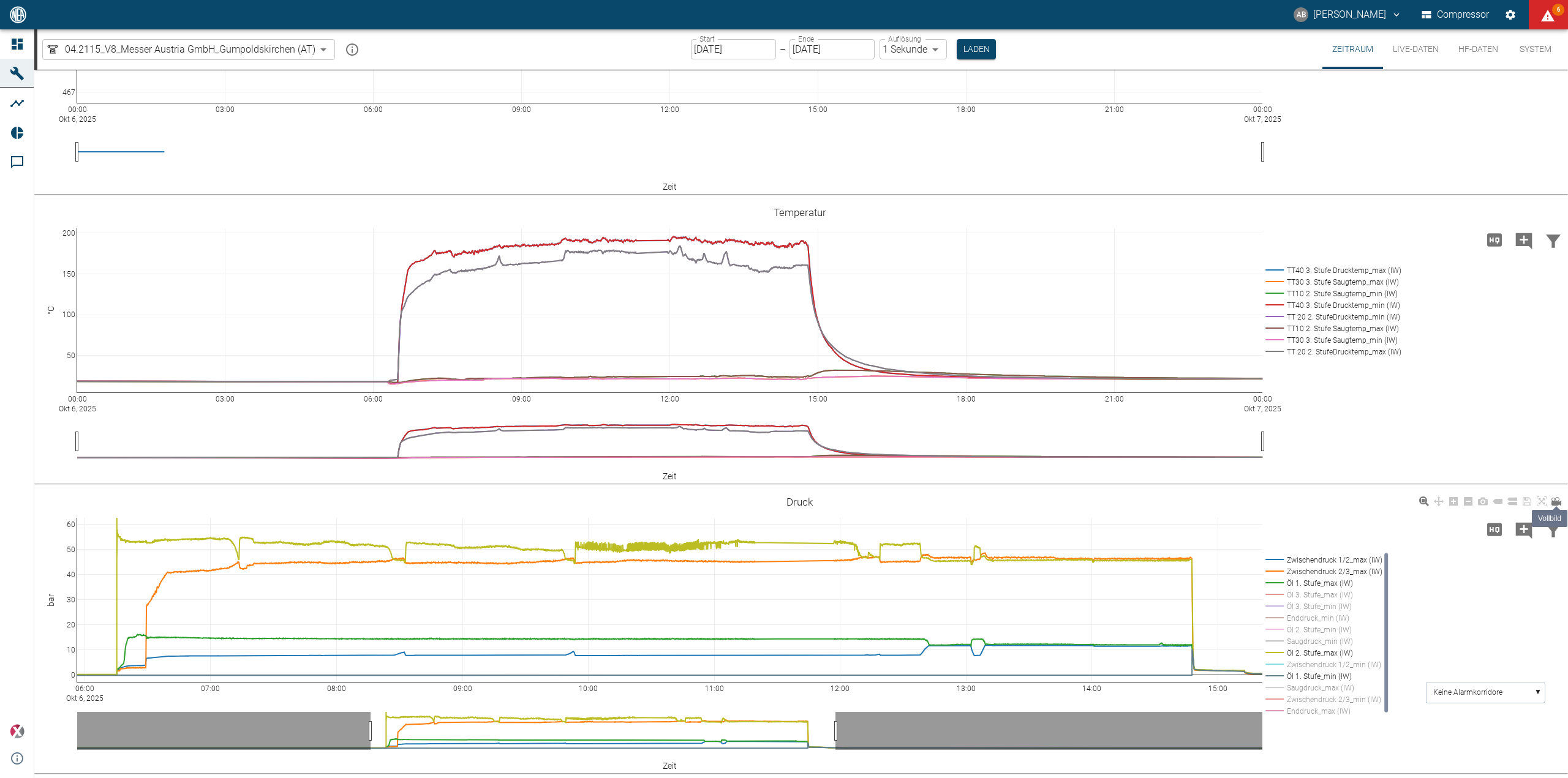
click at [1555, 504] on icon at bounding box center [1556, 501] width 10 height 8
drag, startPoint x: 1385, startPoint y: 633, endPoint x: 1385, endPoint y: 654, distance: 21.0
click at [1385, 654] on rect at bounding box center [1386, 632] width 4 height 159
click at [1352, 701] on rect at bounding box center [1321, 699] width 118 height 12
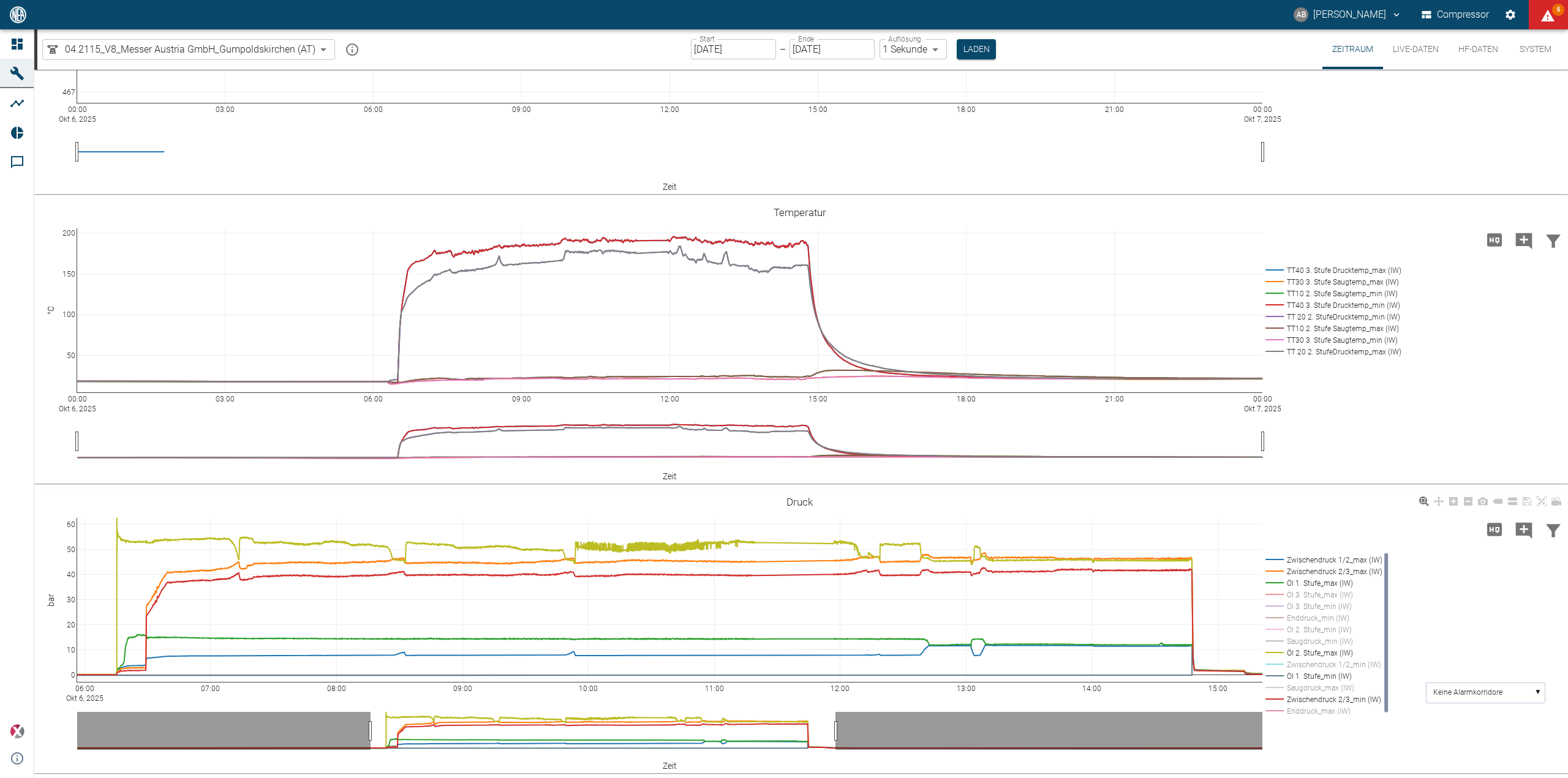
click at [1354, 698] on rect at bounding box center [1321, 699] width 118 height 12
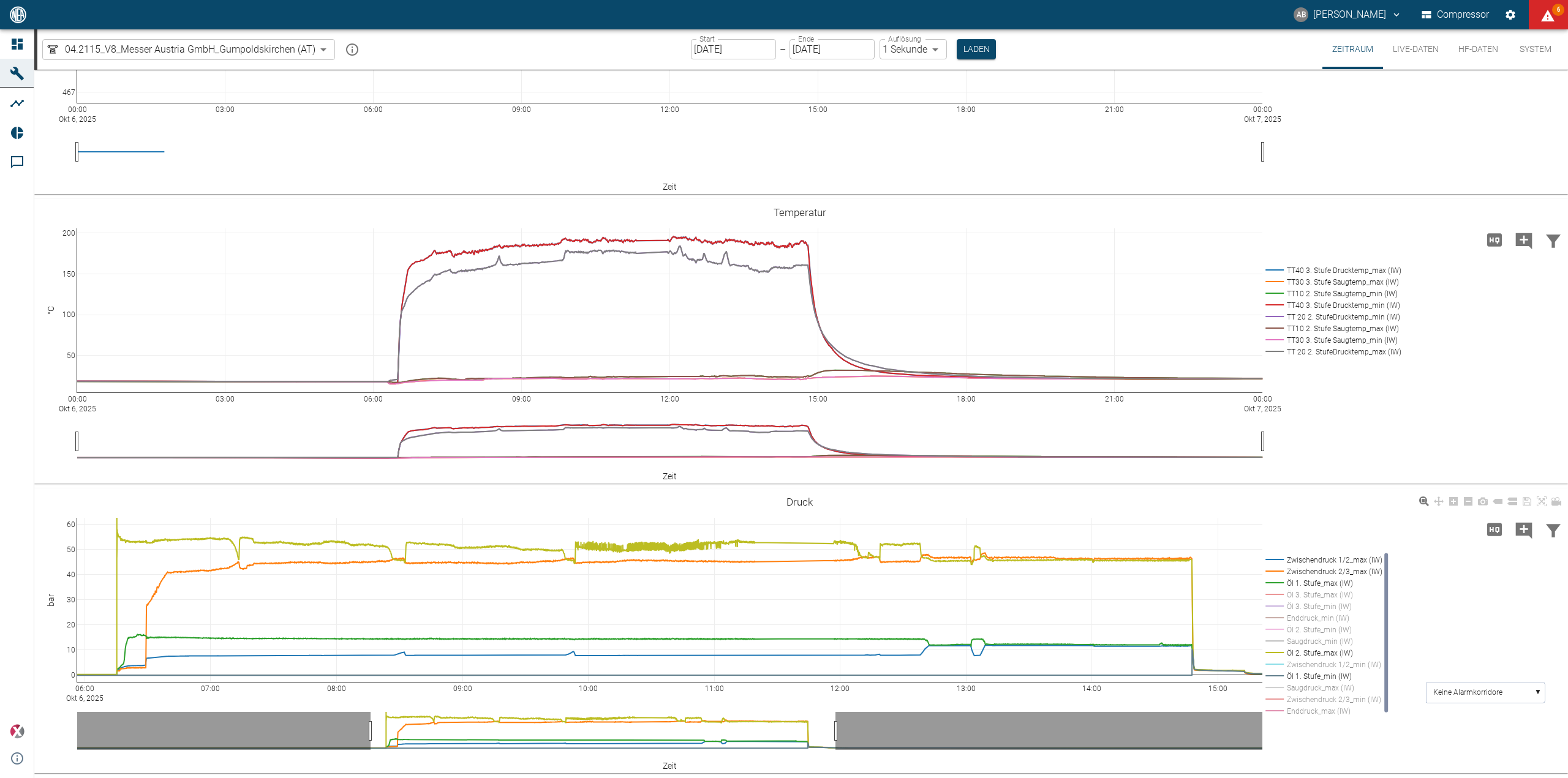
click at [1356, 663] on rect at bounding box center [1321, 664] width 118 height 12
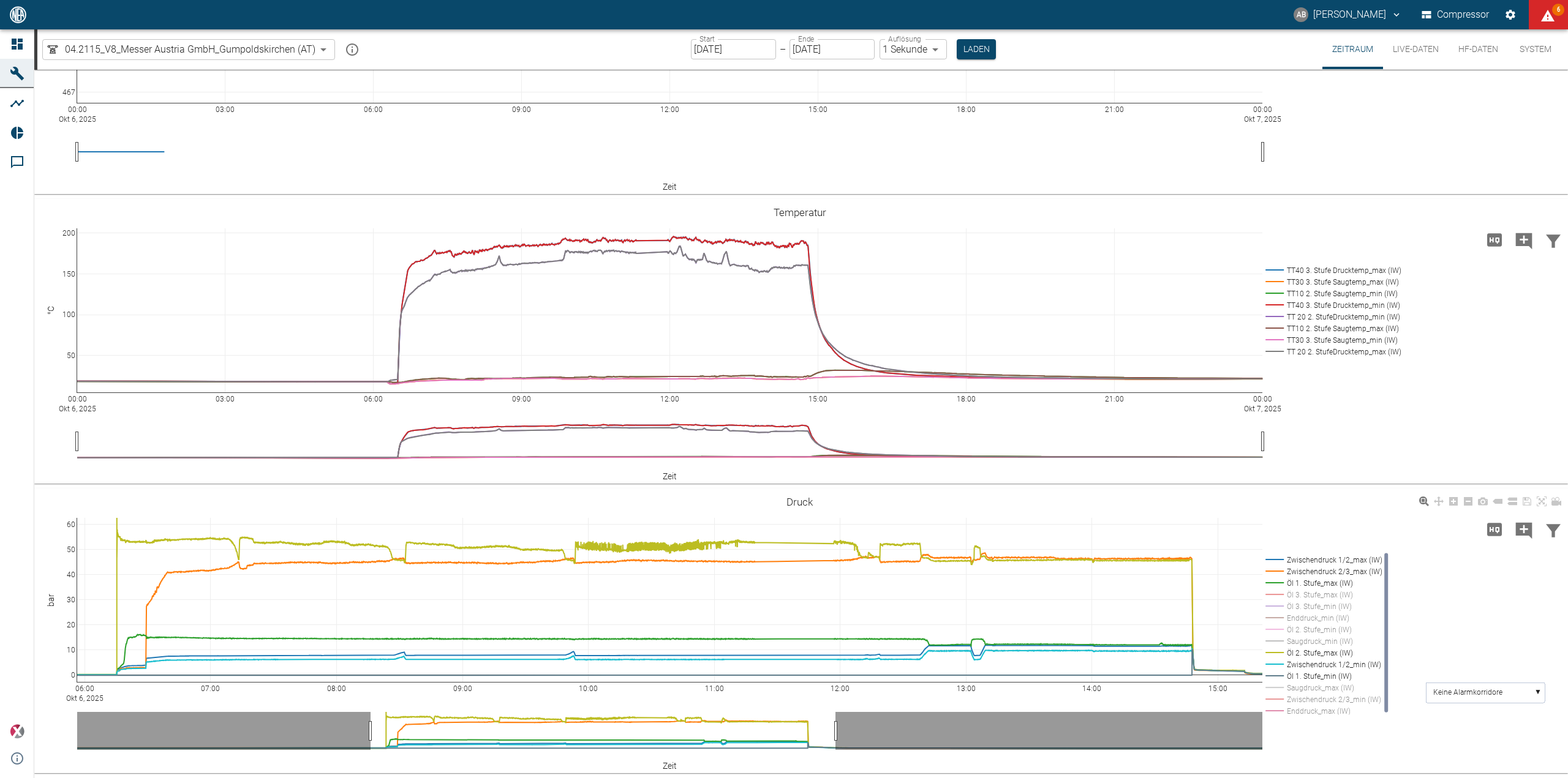
click at [1356, 663] on rect at bounding box center [1321, 664] width 118 height 12
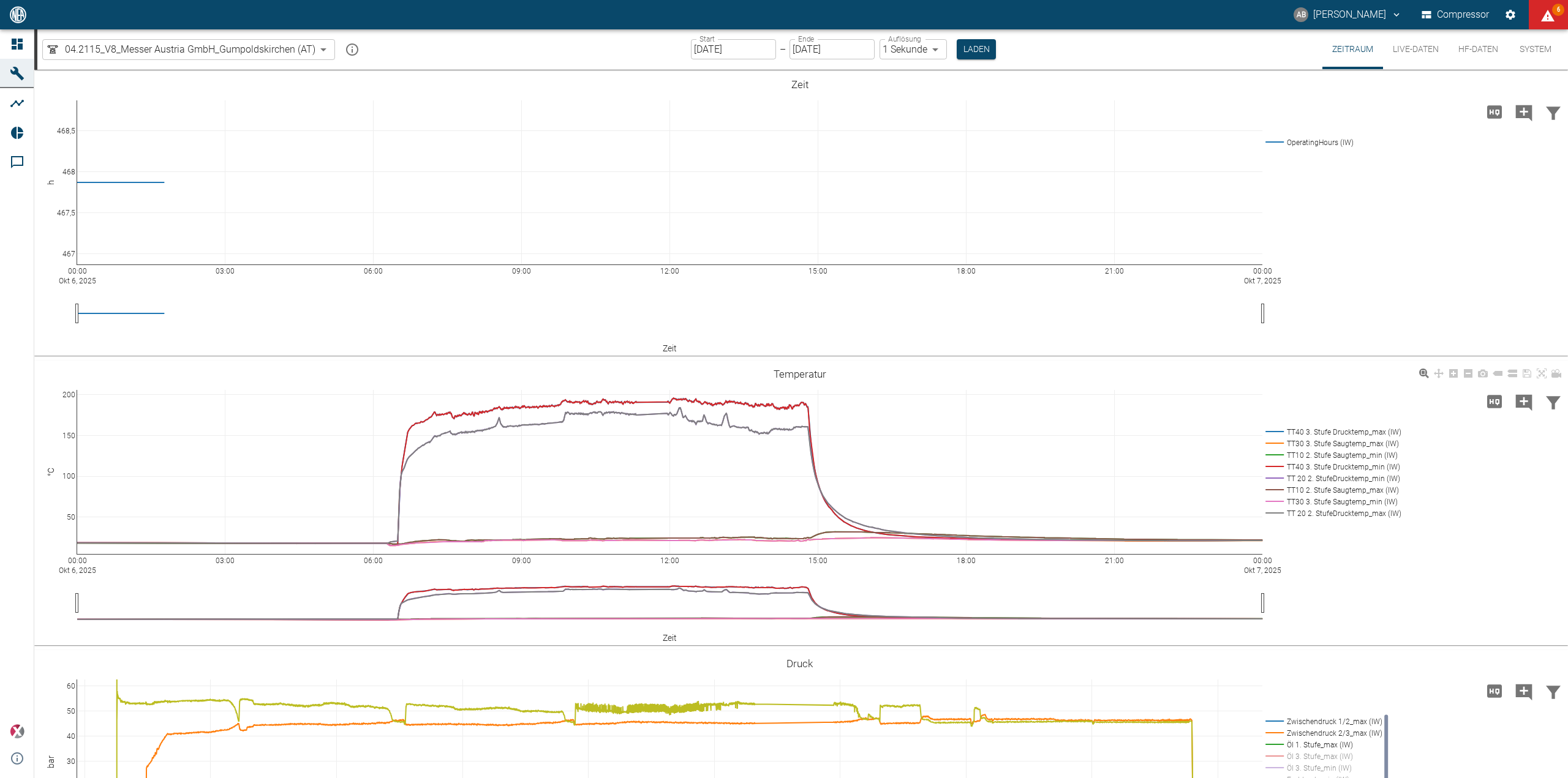
scroll to position [161, 0]
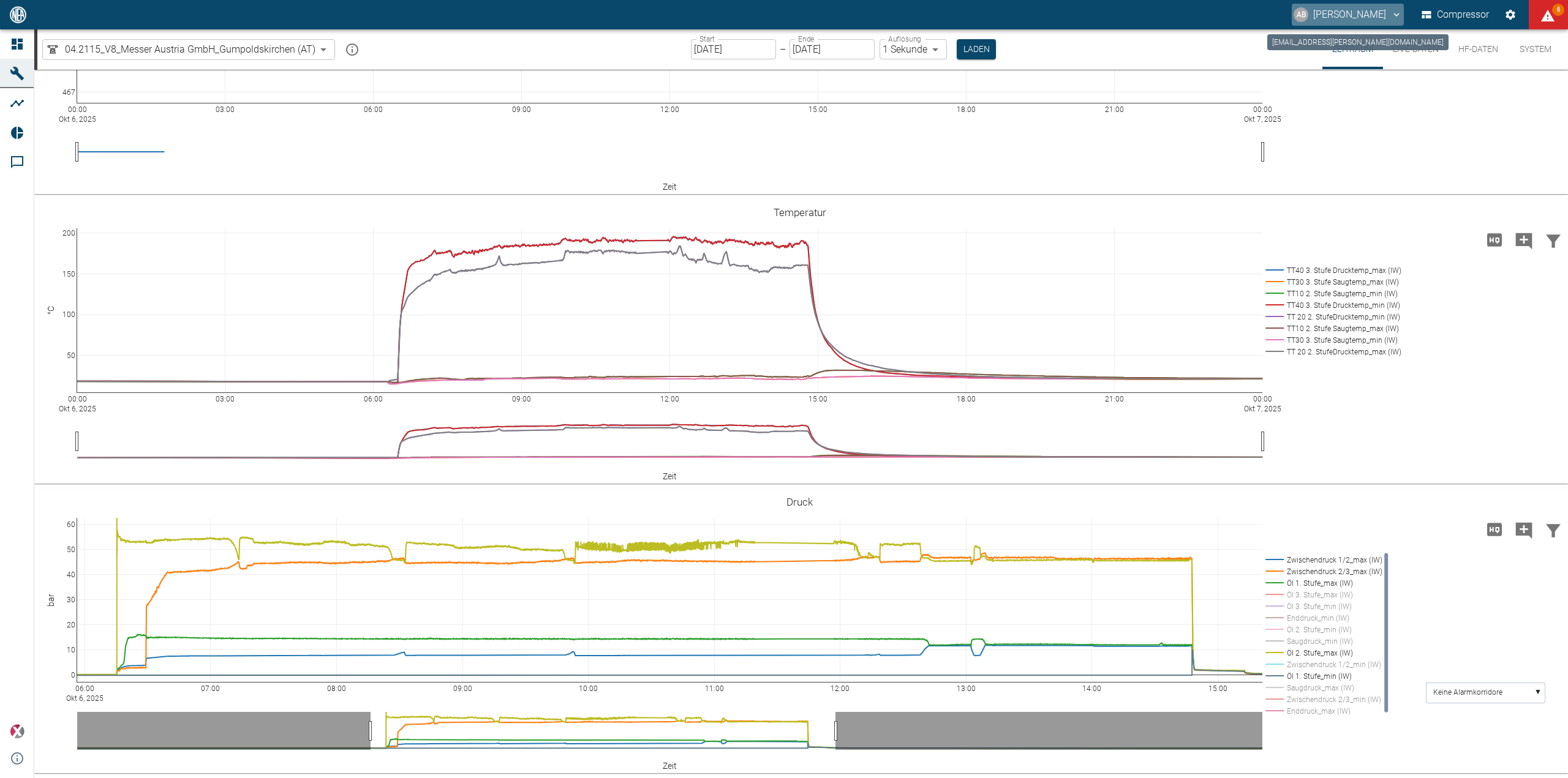
click at [1342, 21] on button "AB [PERSON_NAME]" at bounding box center [1348, 15] width 112 height 22
click at [1361, 48] on span "Ausloggen" at bounding box center [1372, 49] width 46 height 15
